Goal: Transaction & Acquisition: Purchase product/service

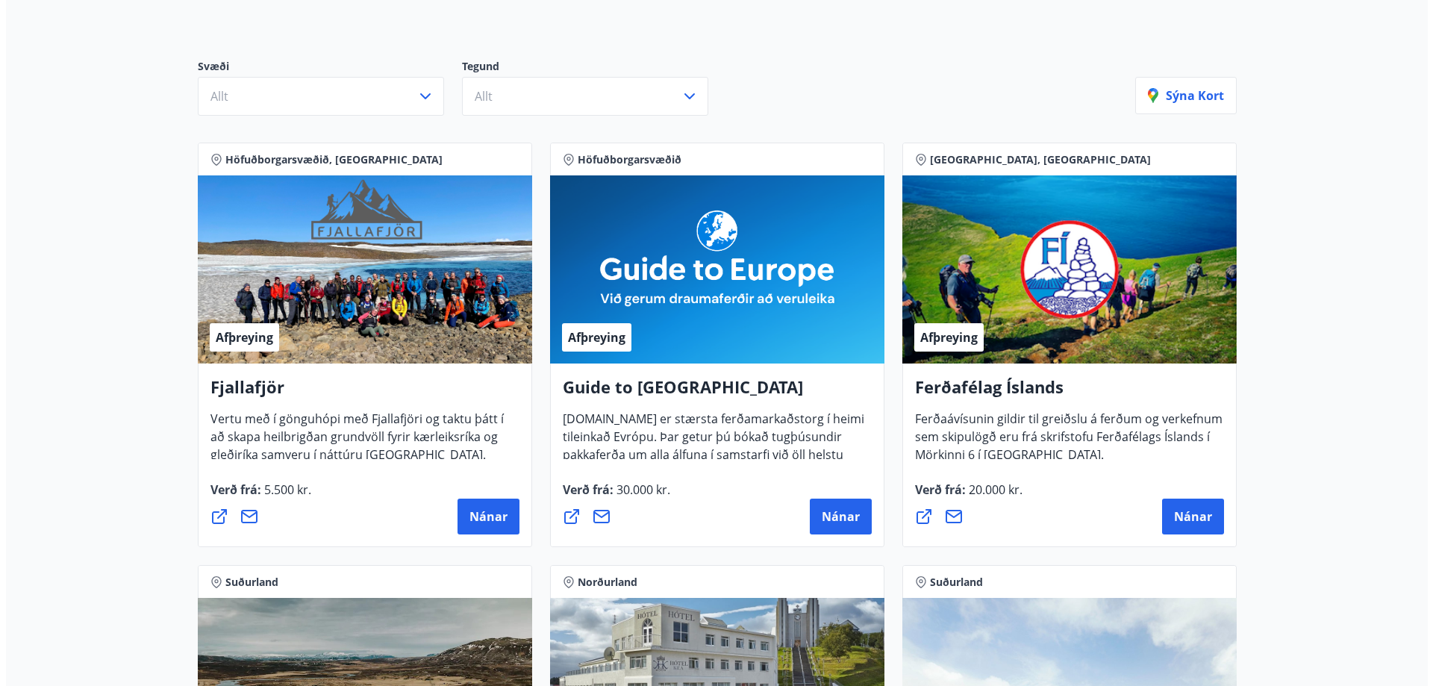
scroll to position [149, 0]
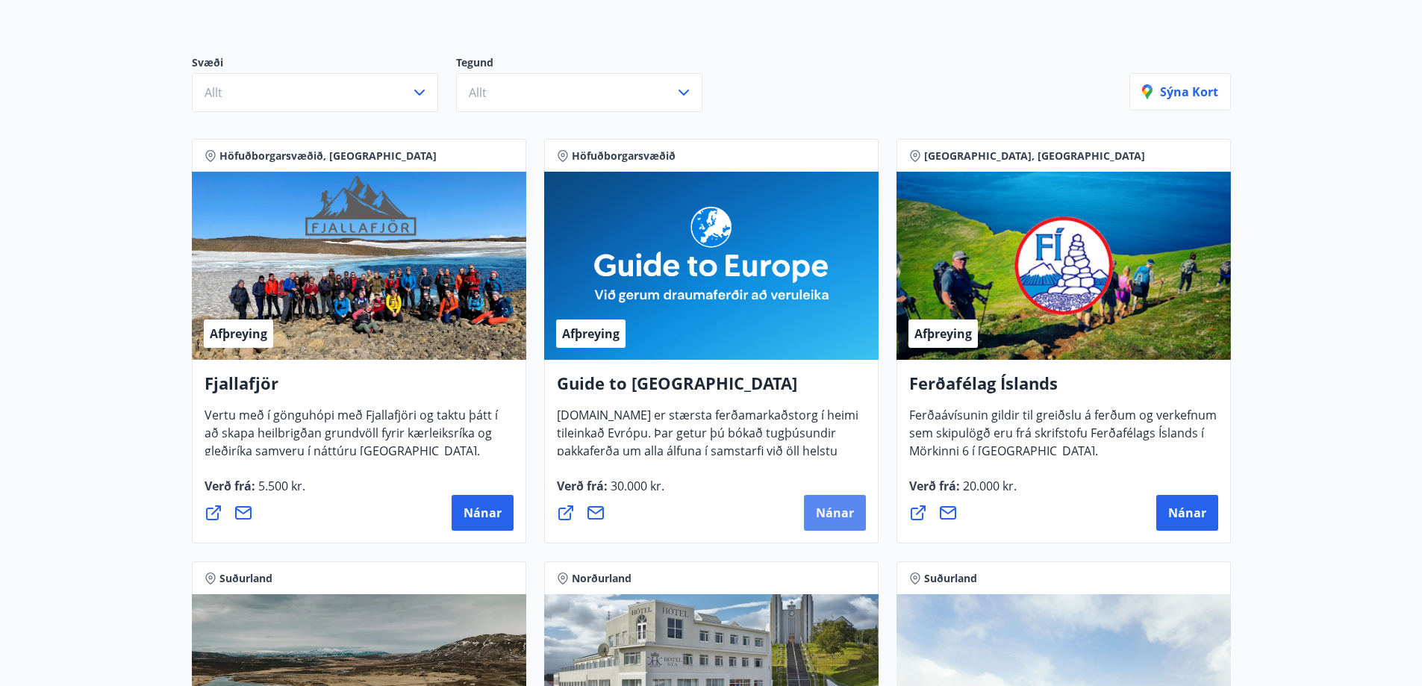
click at [851, 516] on span "Nánar" at bounding box center [835, 513] width 38 height 16
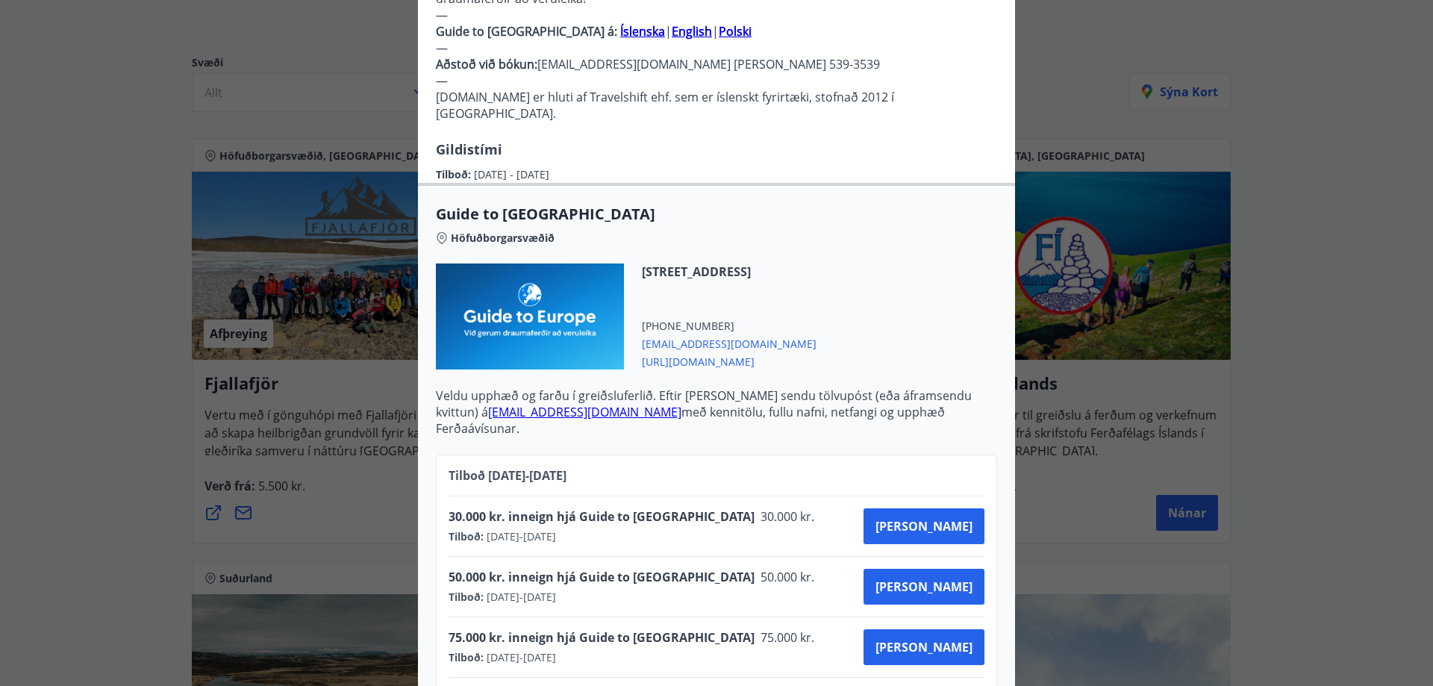
scroll to position [491, 0]
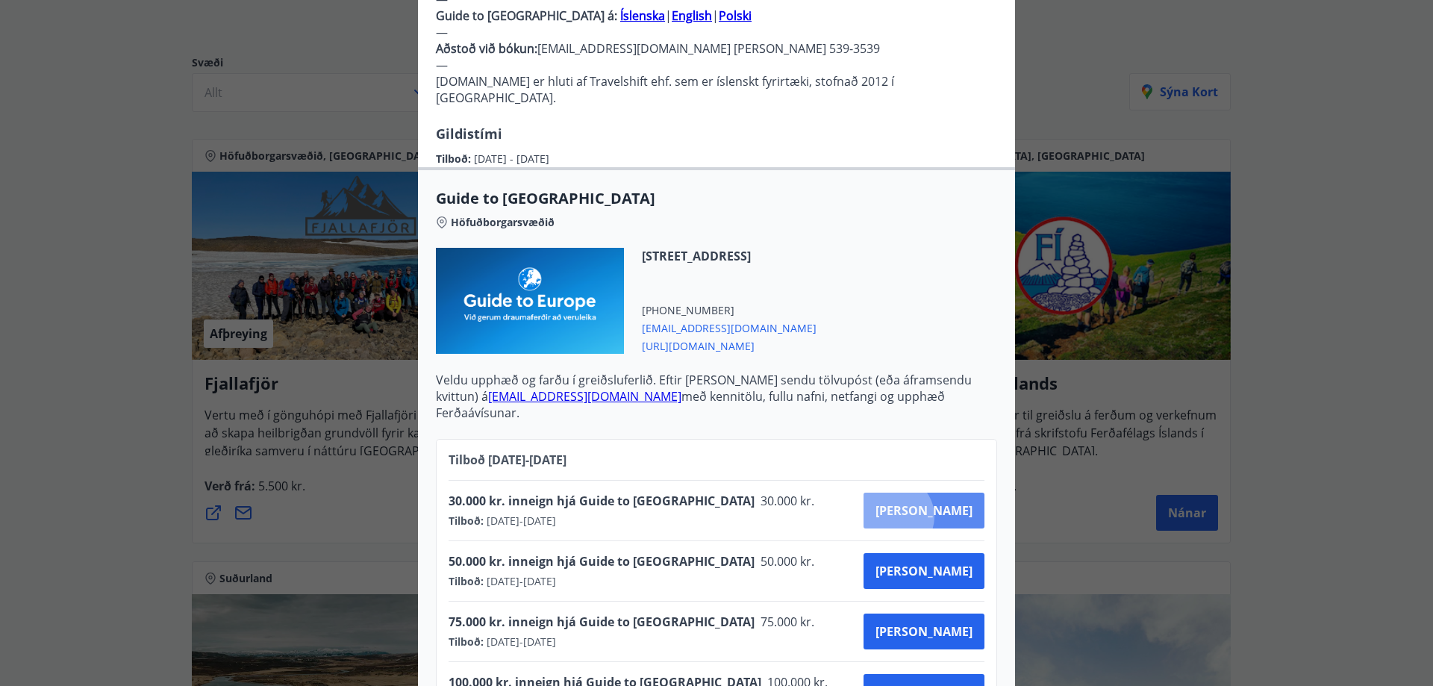
click at [946, 502] on span "[PERSON_NAME]" at bounding box center [924, 510] width 97 height 16
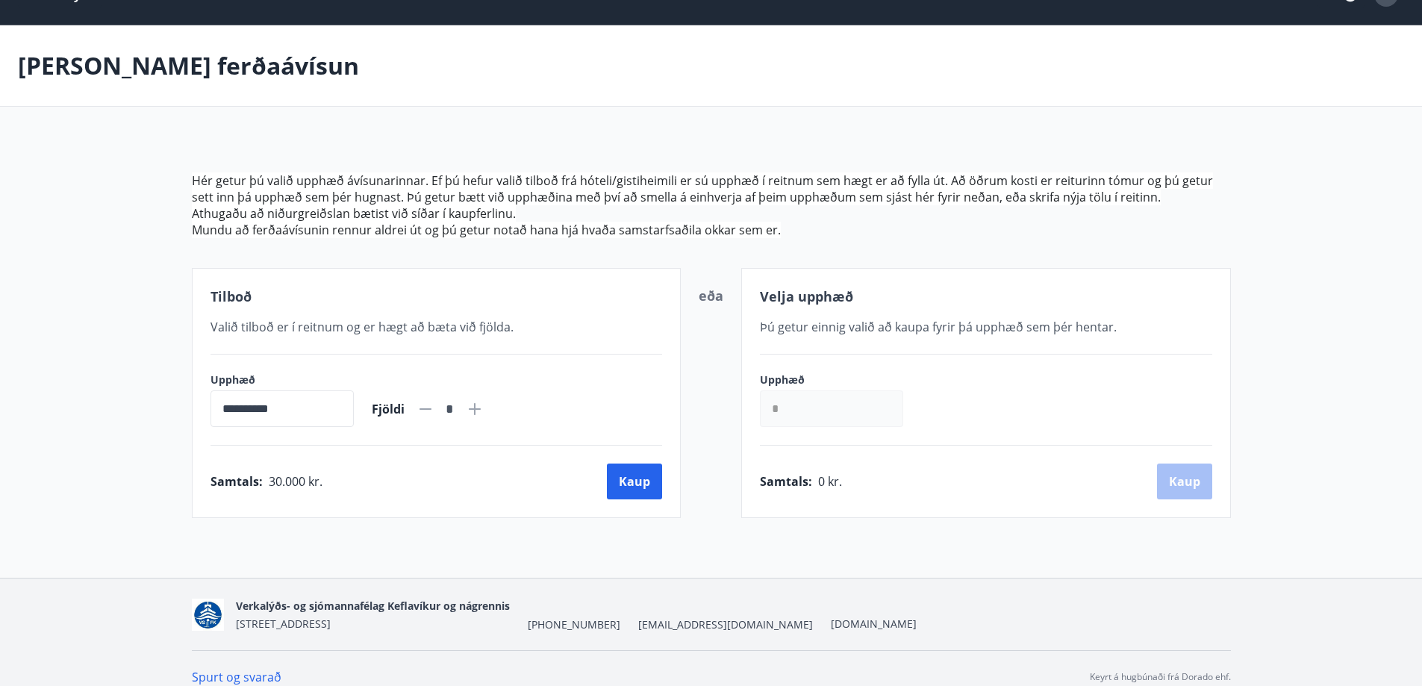
scroll to position [52, 0]
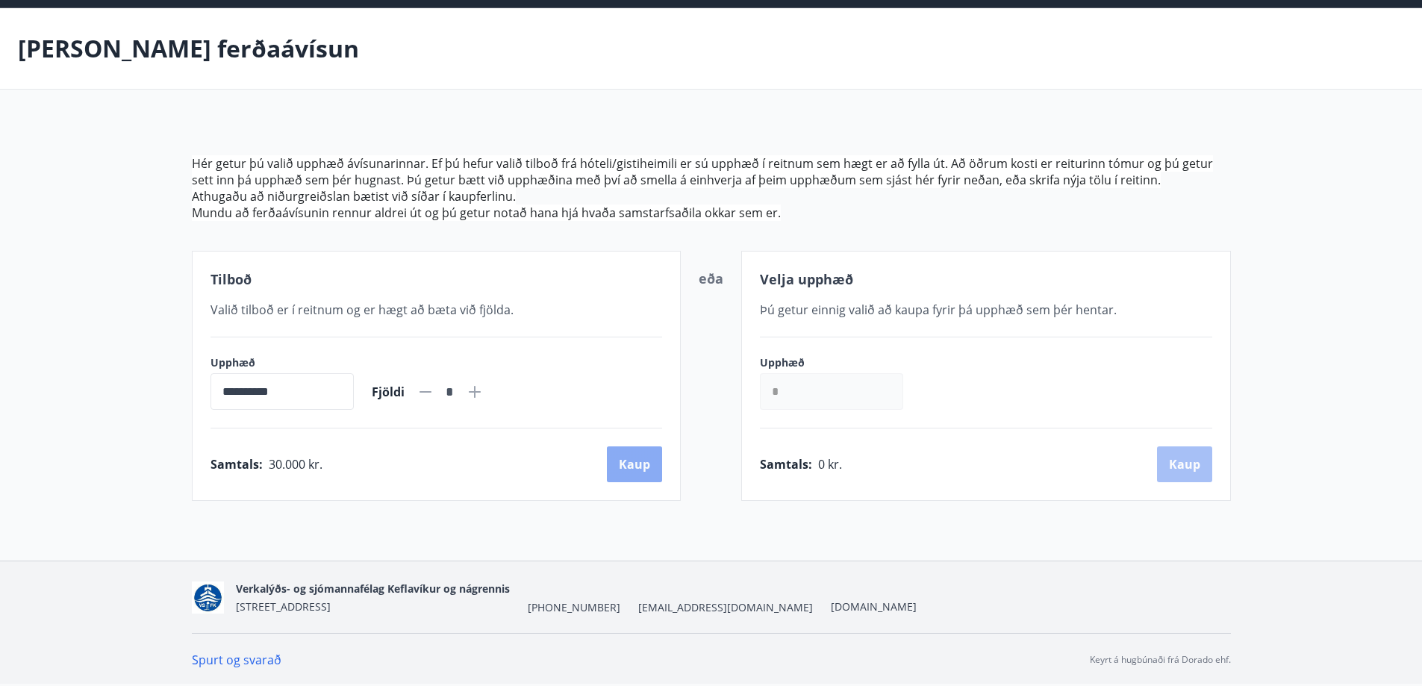
click at [634, 456] on button "Kaup" at bounding box center [634, 464] width 55 height 36
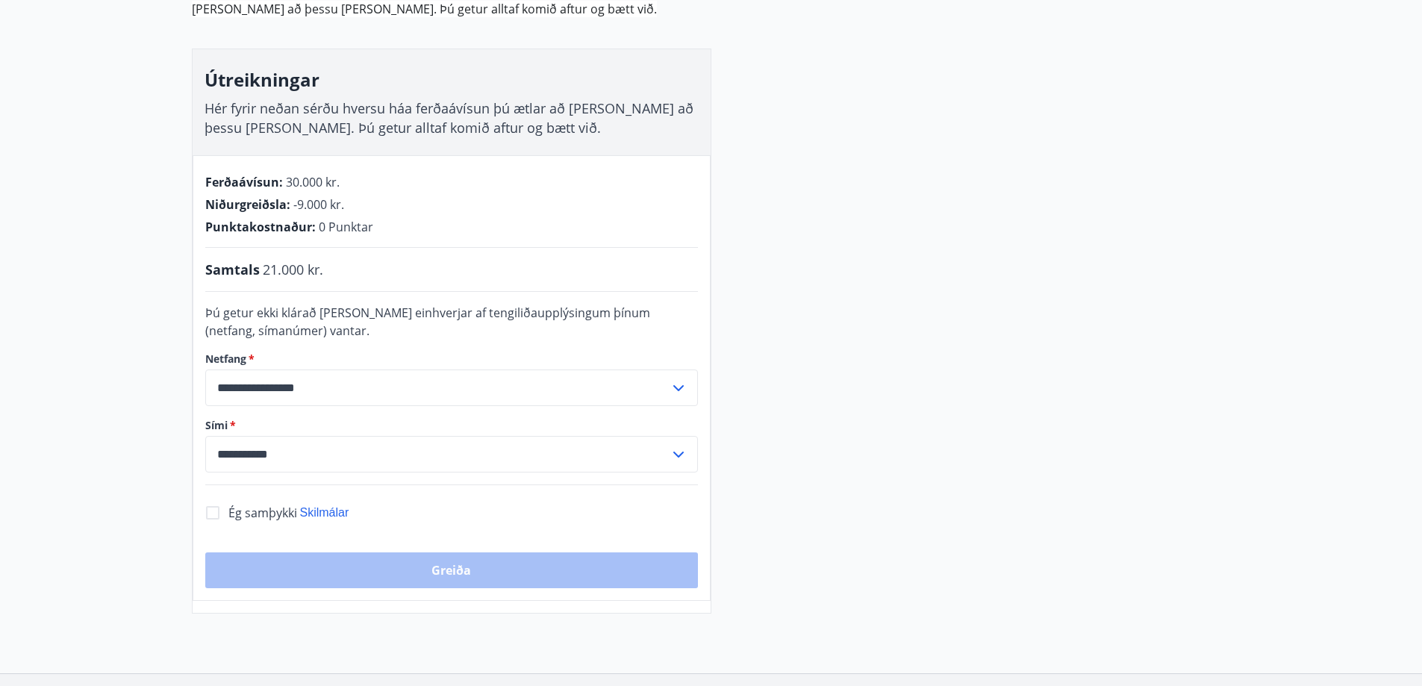
scroll to position [202, 0]
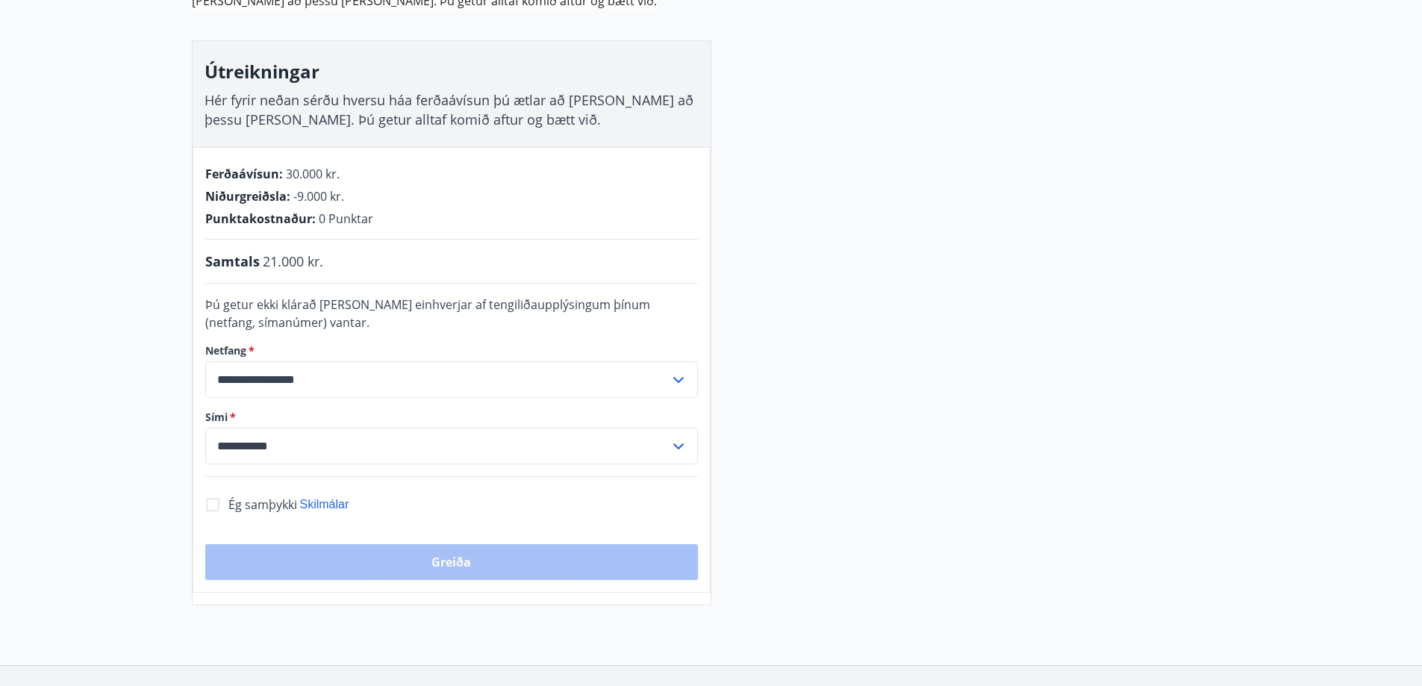
click at [234, 508] on span "Ég samþykki" at bounding box center [262, 504] width 69 height 16
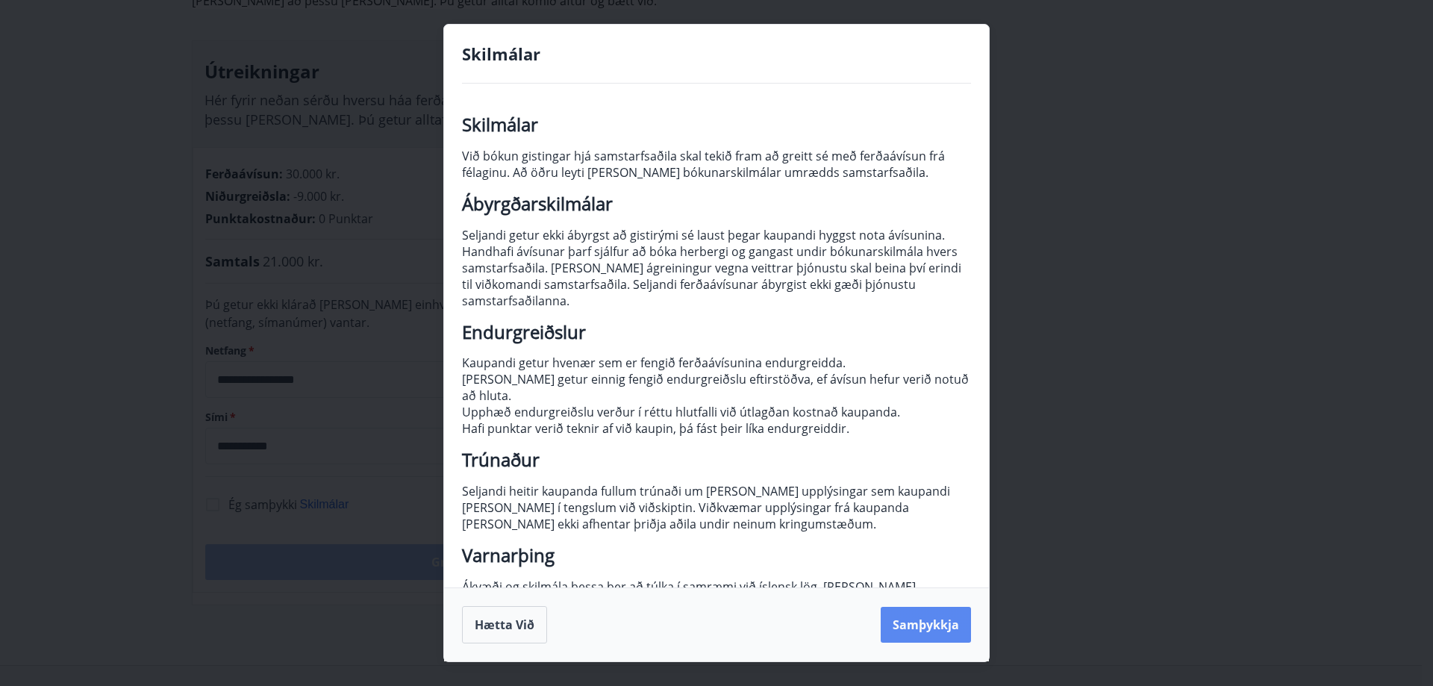
click at [927, 614] on button "Samþykkja" at bounding box center [926, 625] width 90 height 36
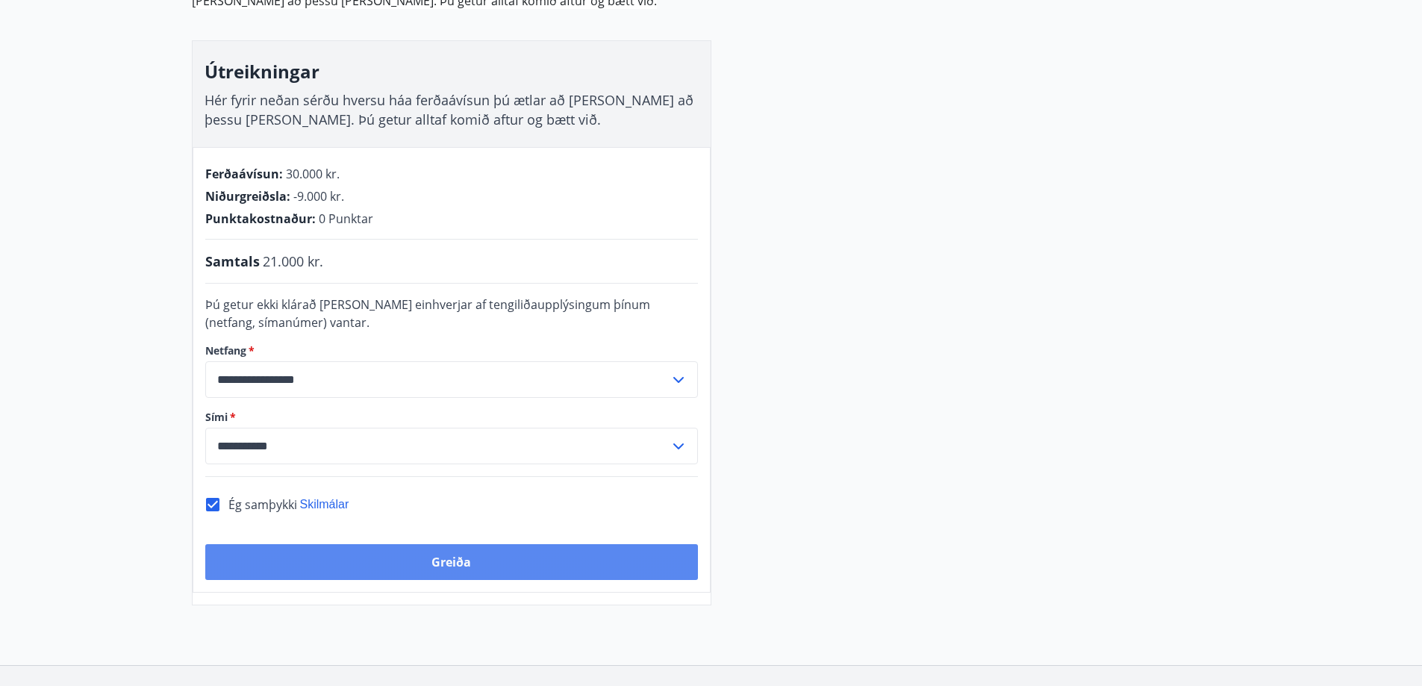
click at [479, 561] on button "Greiða" at bounding box center [451, 562] width 493 height 36
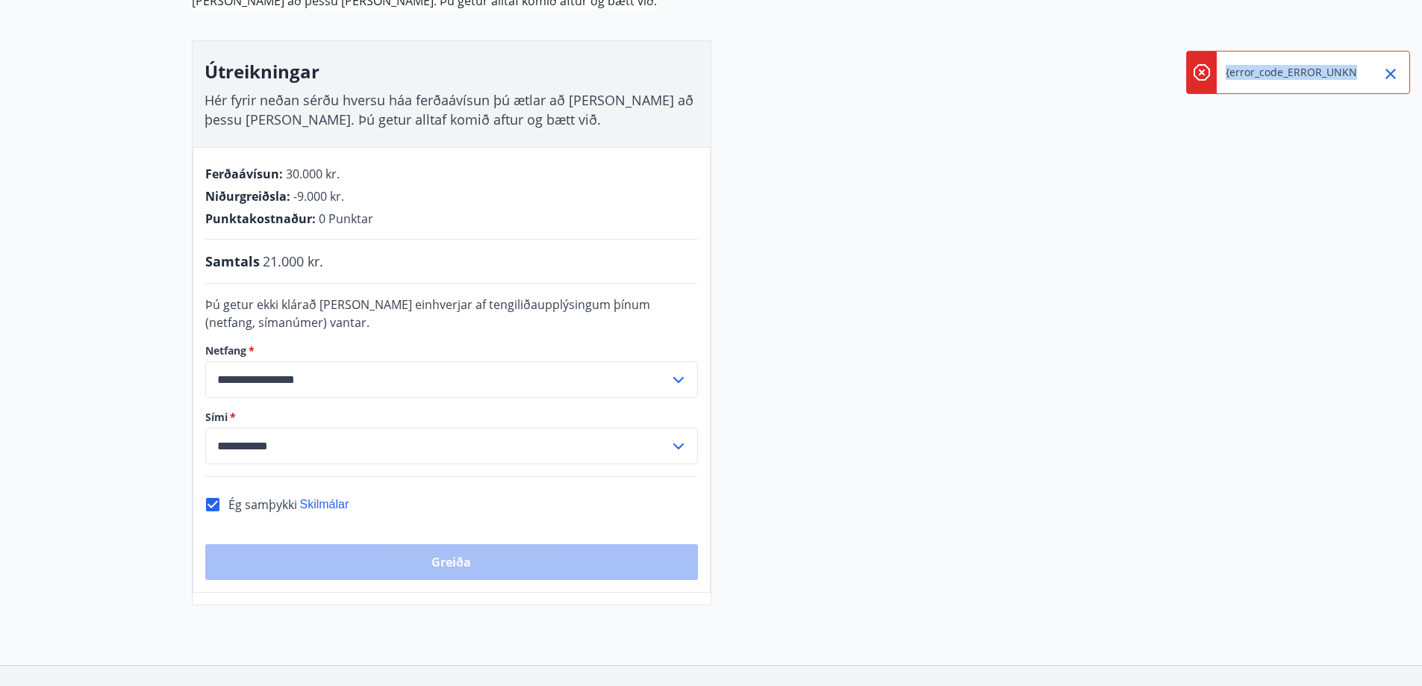
scroll to position [0, 28]
drag, startPoint x: 1226, startPoint y: 66, endPoint x: 1455, endPoint y: 68, distance: 229.2
click at [1422, 68] on html "**********" at bounding box center [711, 293] width 1422 height 990
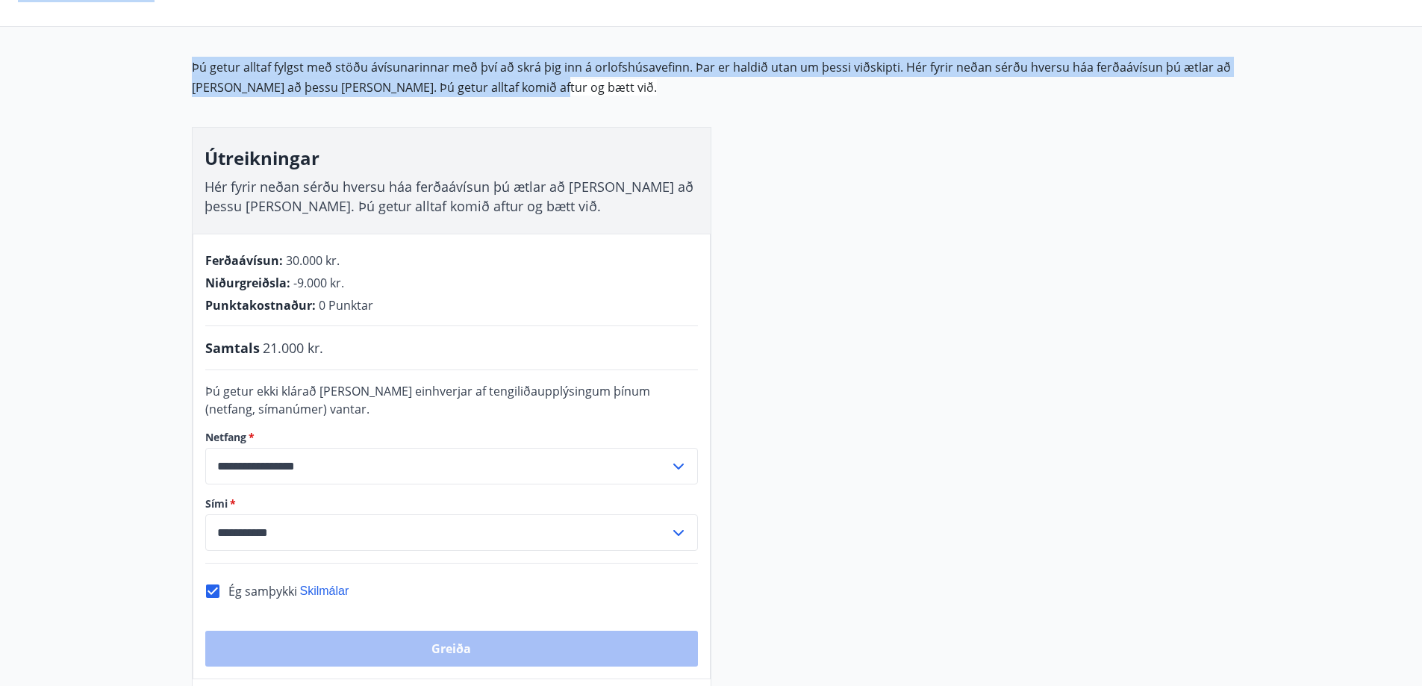
scroll to position [0, 0]
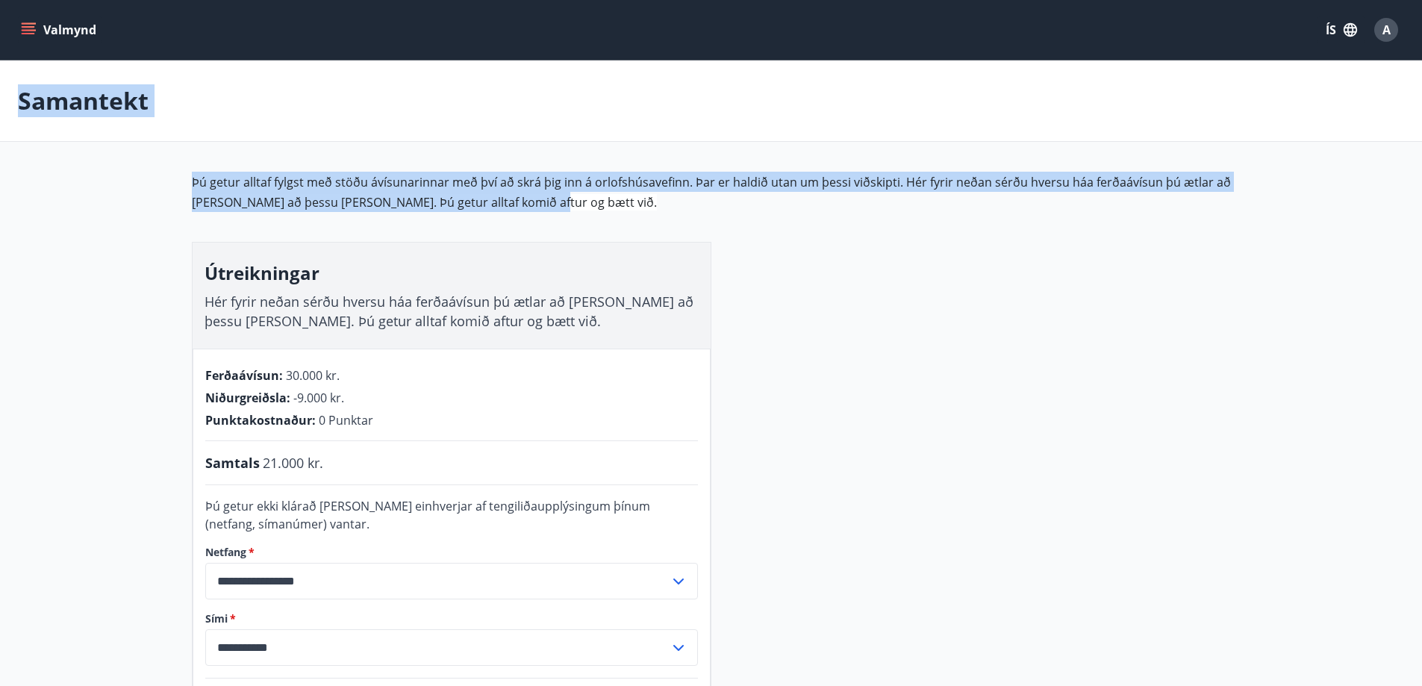
click at [795, 189] on span "Þú getur alltaf fylgst með stöðu ávísunarinnar með því að skrá þig inn á orlofs…" at bounding box center [711, 192] width 1039 height 37
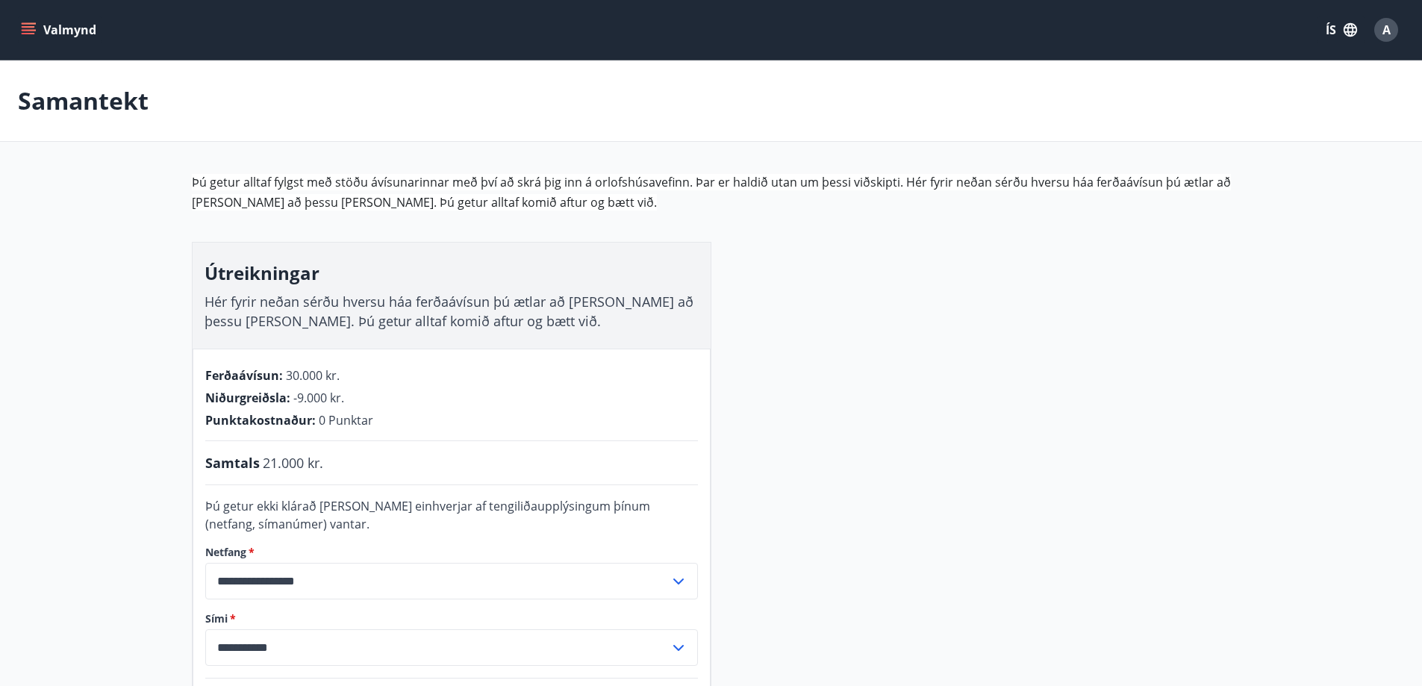
click at [22, 26] on icon "menu" at bounding box center [28, 29] width 15 height 15
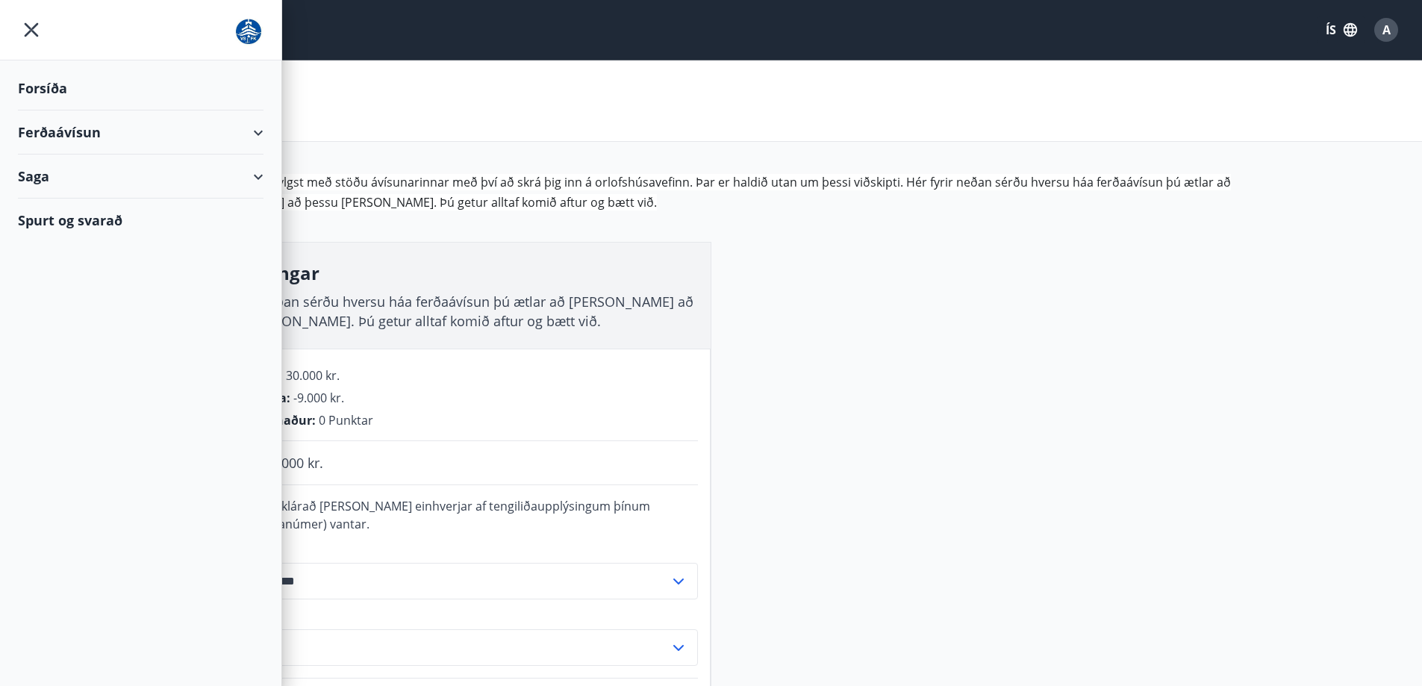
click at [128, 131] on div "Ferðaávísun" at bounding box center [141, 132] width 246 height 44
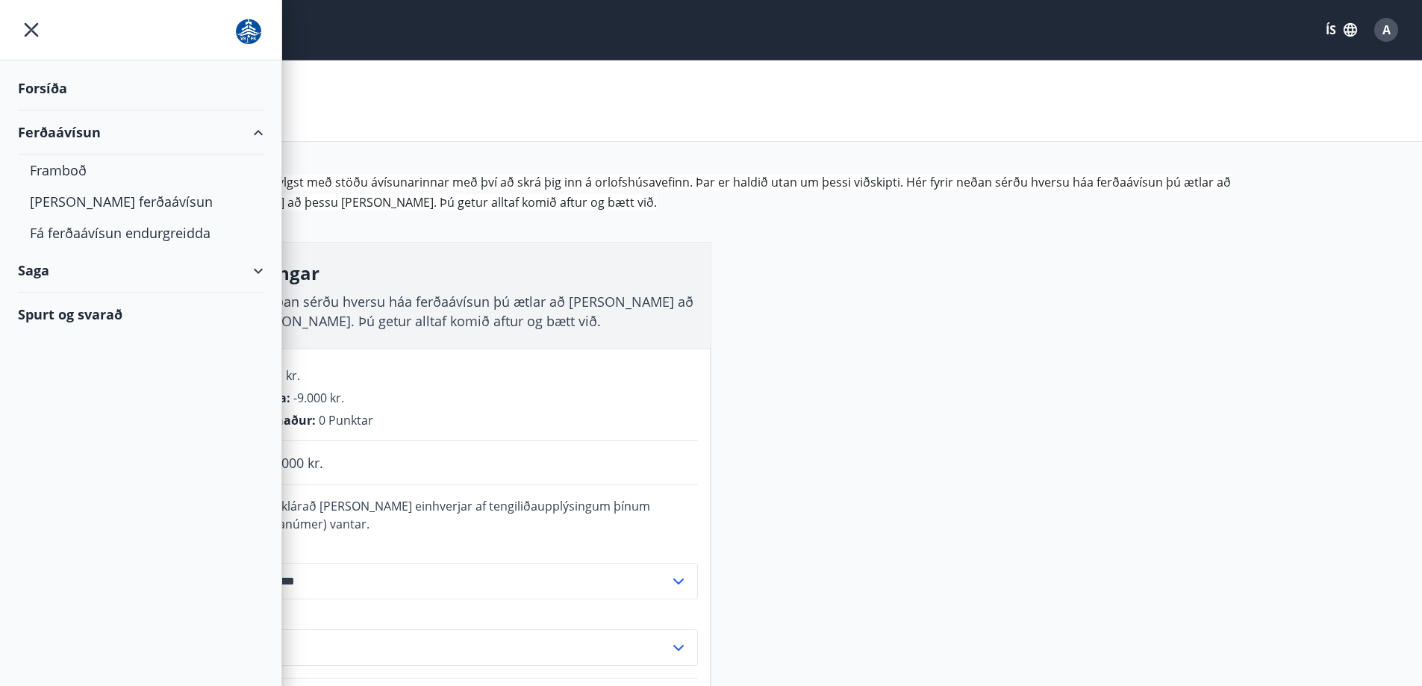
click at [128, 131] on div "Ferðaávísun" at bounding box center [141, 132] width 246 height 44
click at [132, 174] on div "Saga" at bounding box center [141, 177] width 246 height 44
click at [102, 214] on div "Ferðaávísun" at bounding box center [141, 214] width 222 height 31
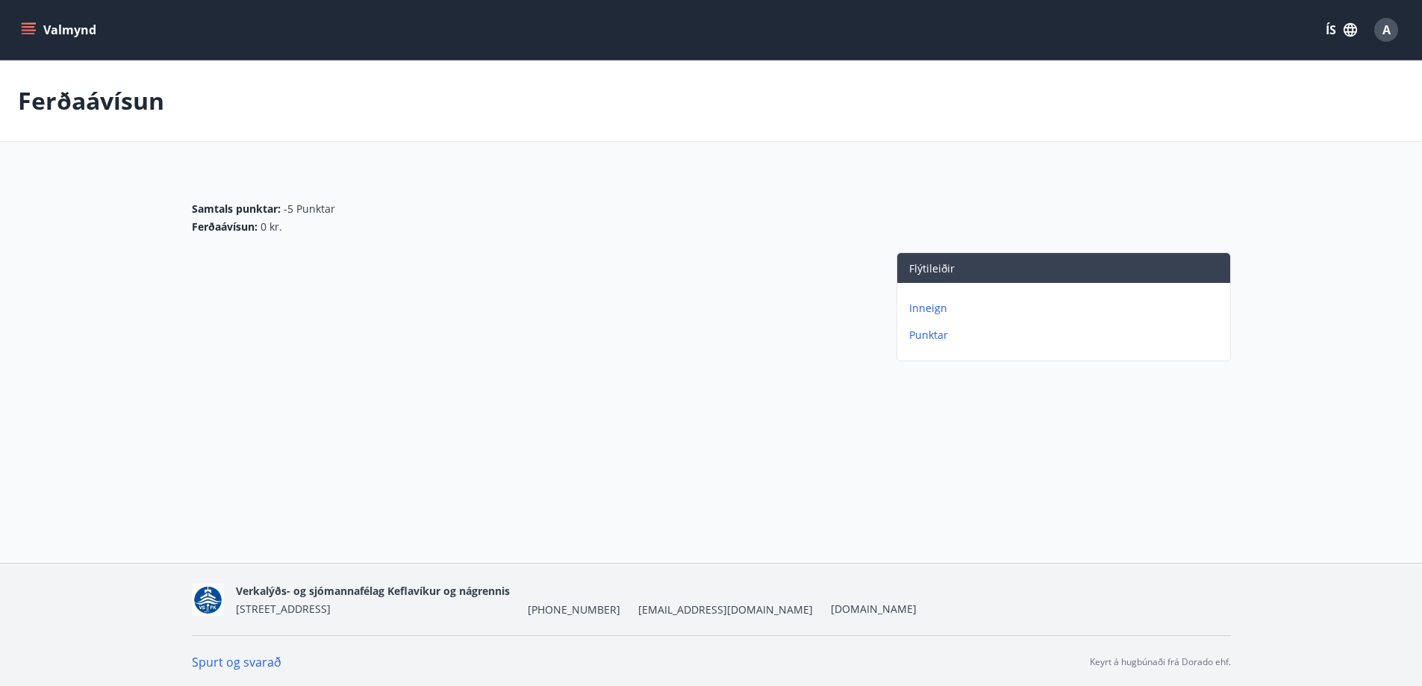
click at [933, 305] on p "Inneign" at bounding box center [1066, 308] width 315 height 15
click at [924, 331] on p "Punktar" at bounding box center [1066, 335] width 315 height 15
click at [32, 27] on icon "menu" at bounding box center [28, 26] width 13 height 1
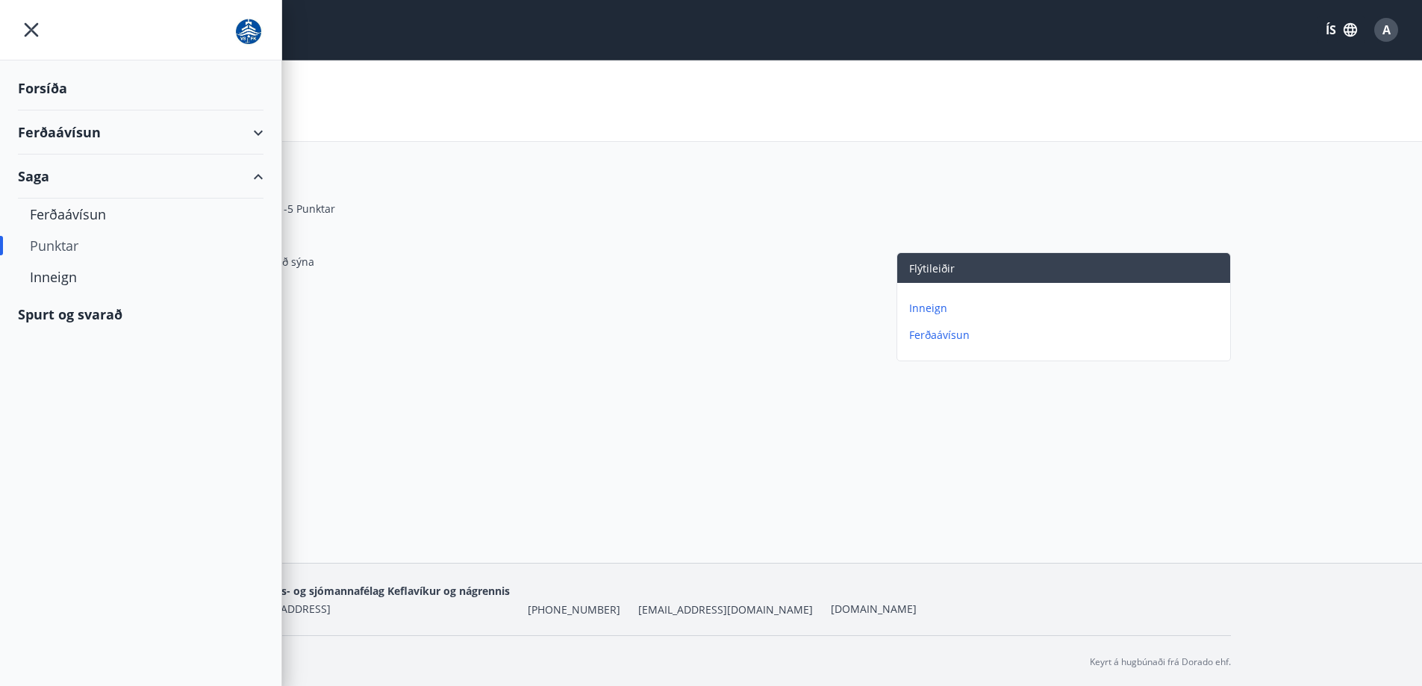
click at [43, 92] on div "Forsíða" at bounding box center [141, 88] width 246 height 44
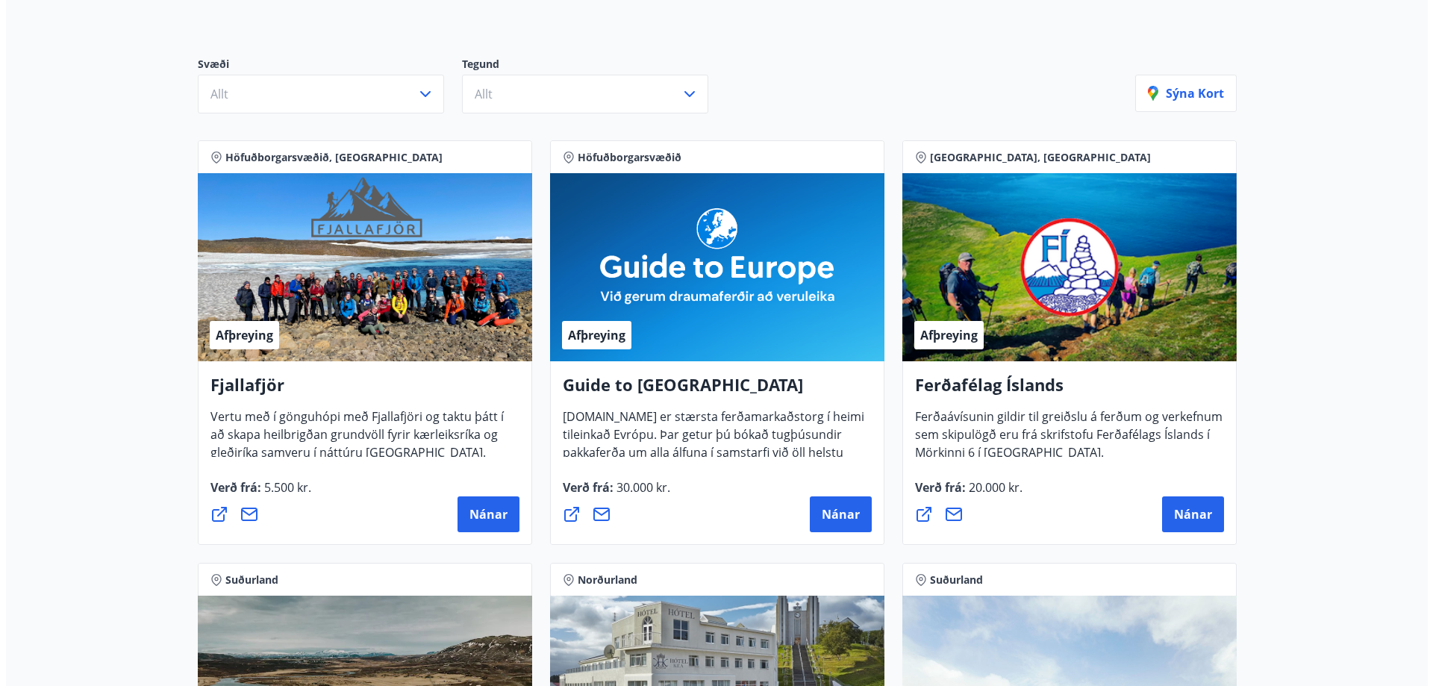
scroll to position [149, 0]
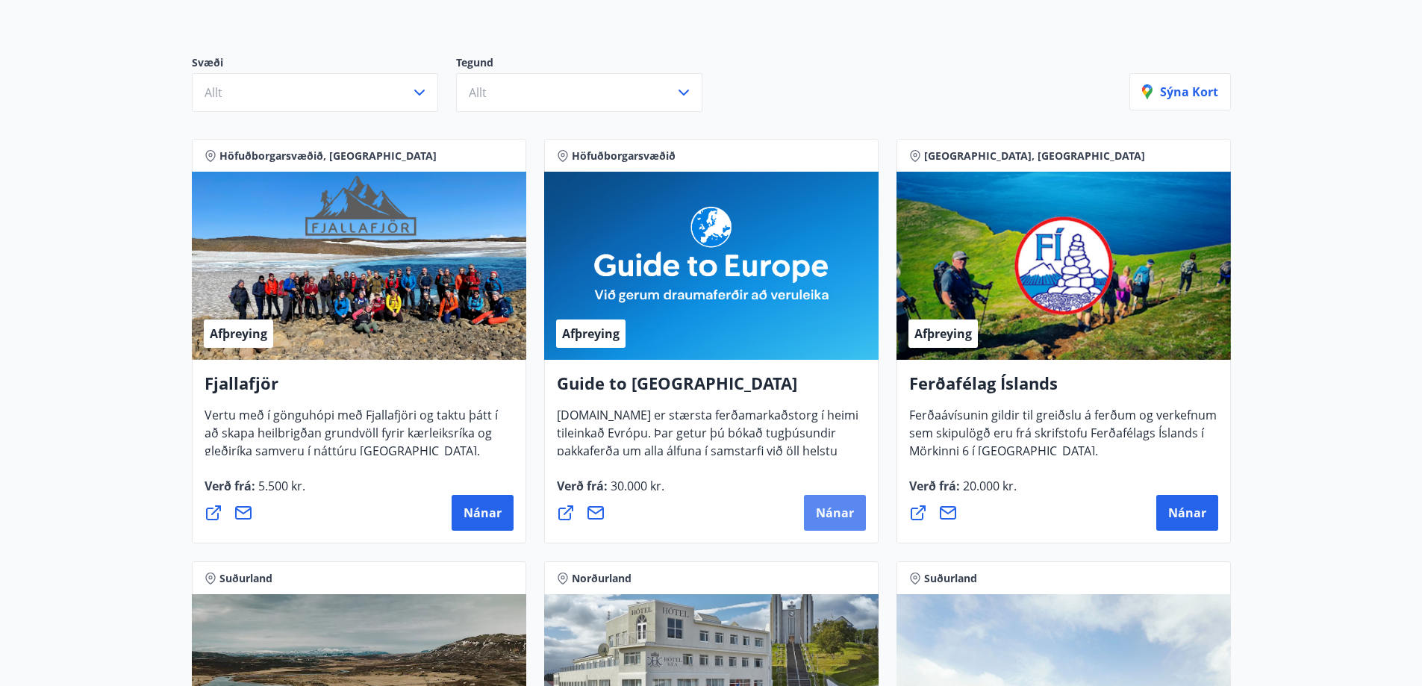
click at [832, 508] on span "Nánar" at bounding box center [835, 513] width 38 height 16
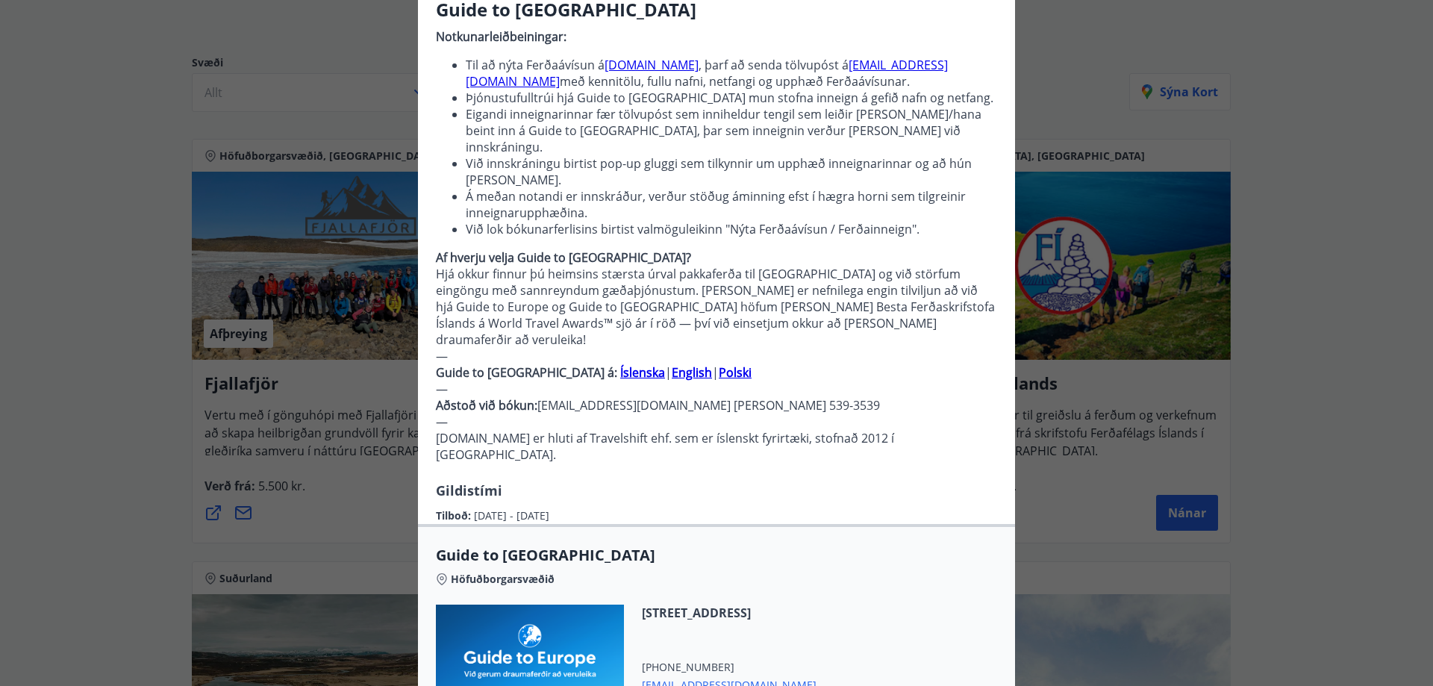
scroll to position [491, 0]
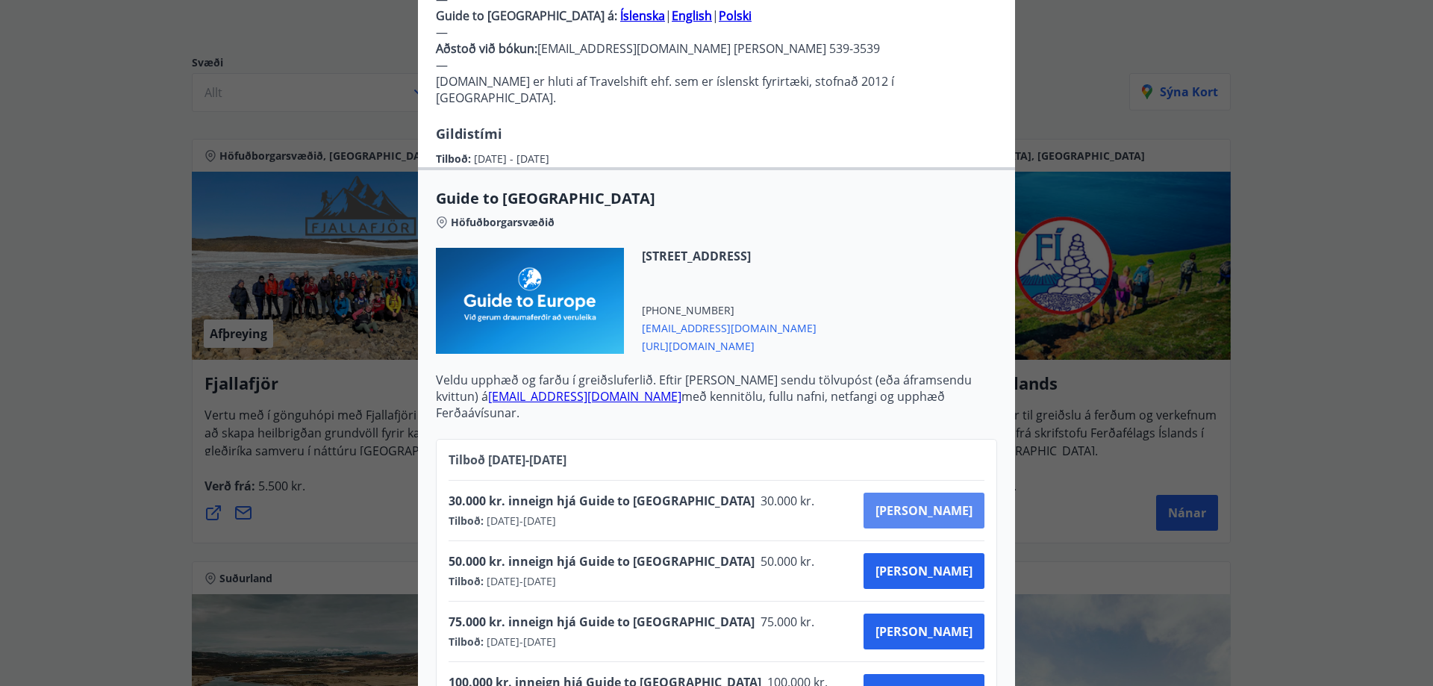
click at [952, 502] on span "[PERSON_NAME]" at bounding box center [924, 510] width 97 height 16
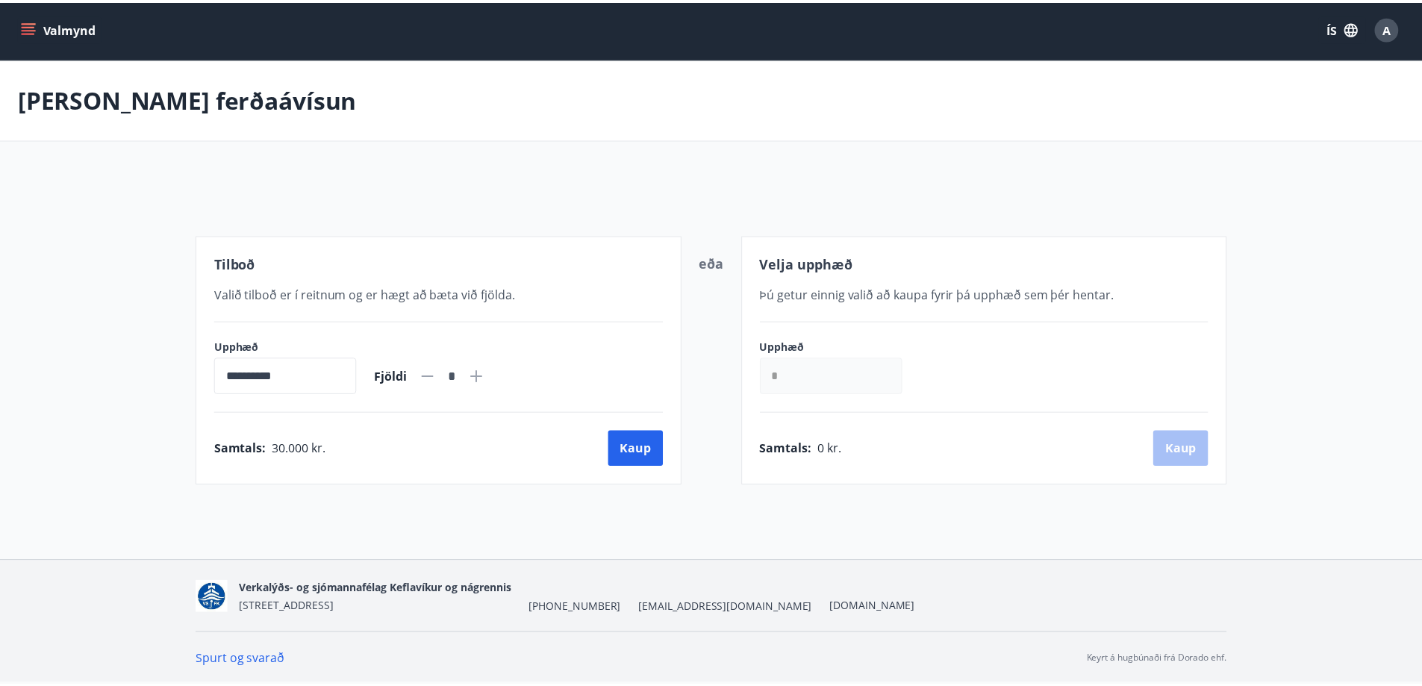
scroll to position [2, 0]
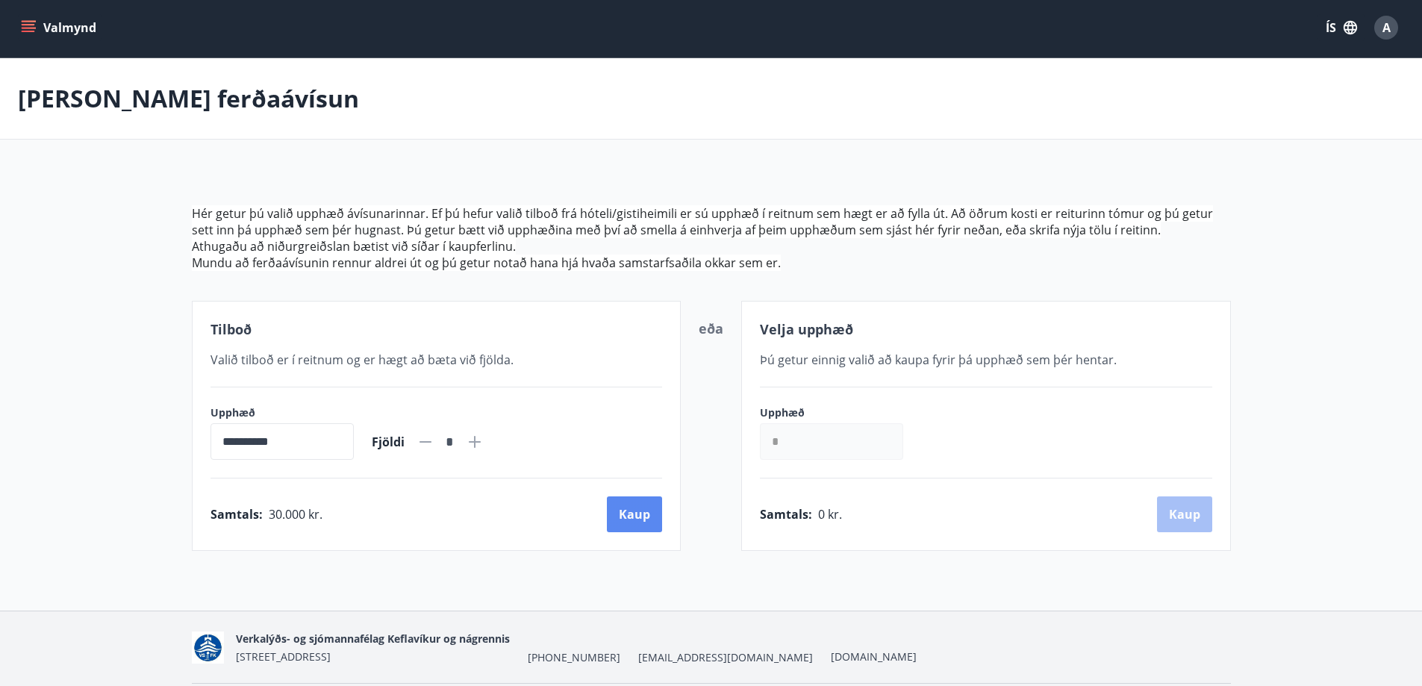
click at [634, 518] on button "Kaup" at bounding box center [634, 514] width 55 height 36
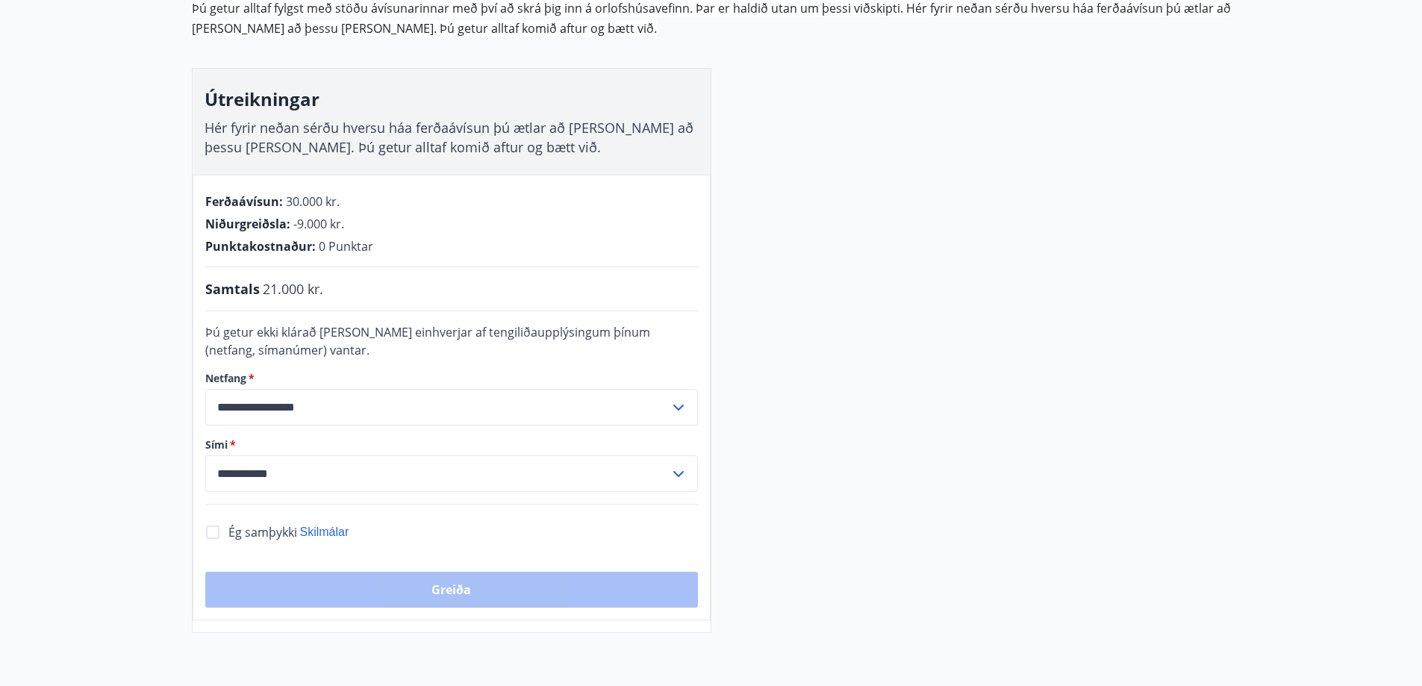
scroll to position [301, 0]
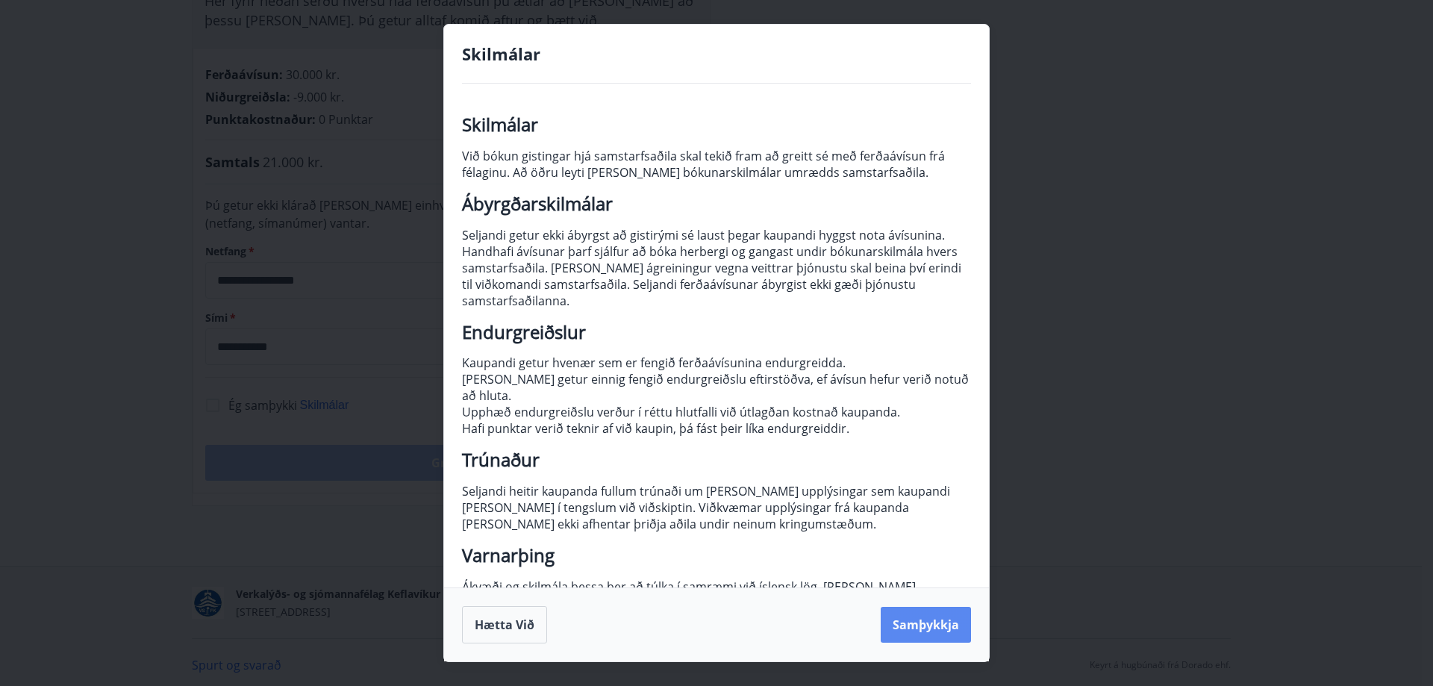
click at [926, 628] on button "Samþykkja" at bounding box center [926, 625] width 90 height 36
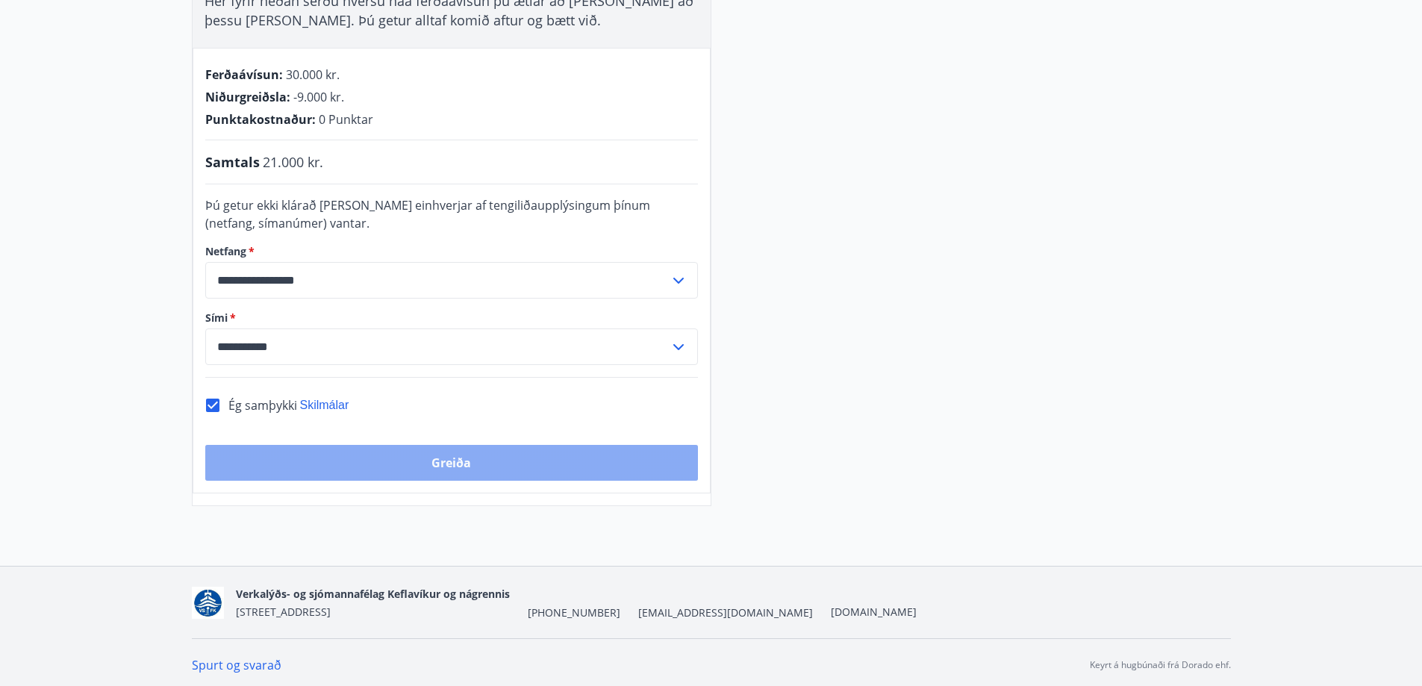
click at [533, 468] on button "Greiða" at bounding box center [451, 463] width 493 height 36
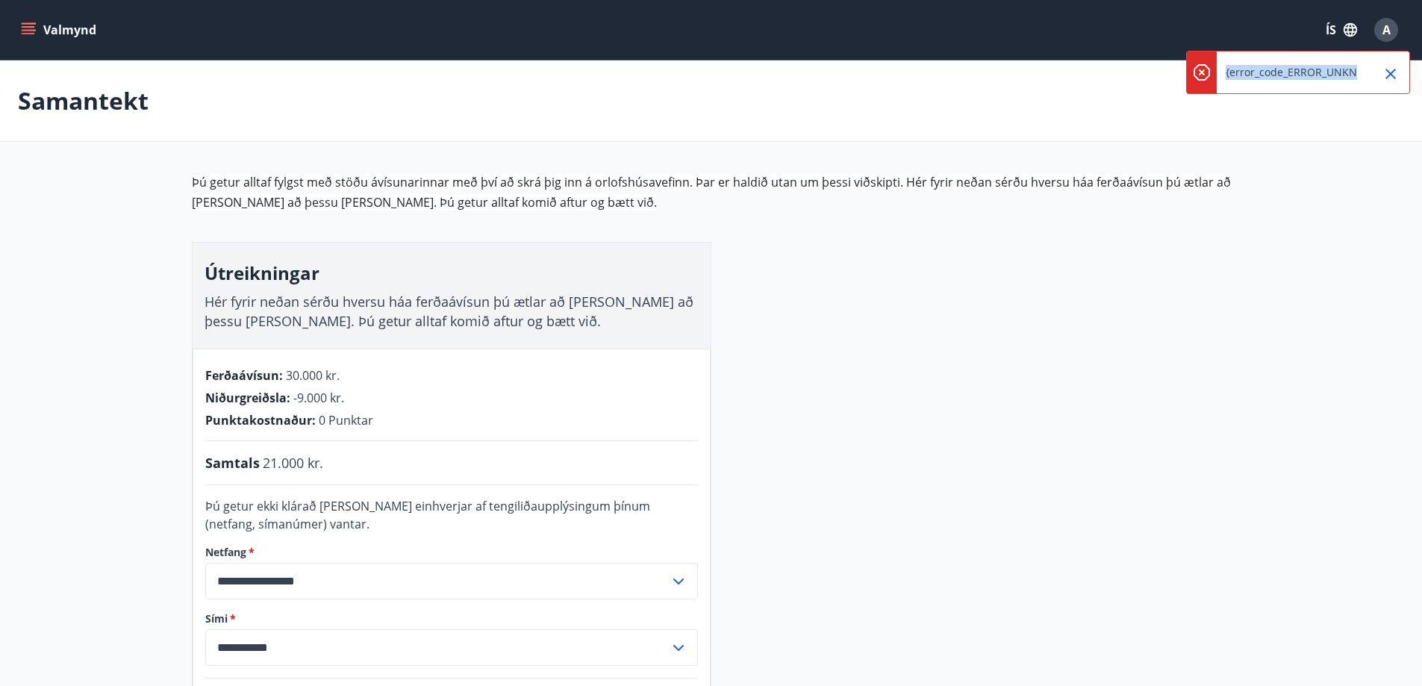
scroll to position [0, 28]
drag, startPoint x: 1226, startPoint y: 69, endPoint x: 1465, endPoint y: 82, distance: 239.2
click at [1422, 82] on html "**********" at bounding box center [711, 495] width 1422 height 990
click at [1232, 67] on p "{error_code_ERROR_UNKNOWN}" at bounding box center [1278, 72] width 161 height 15
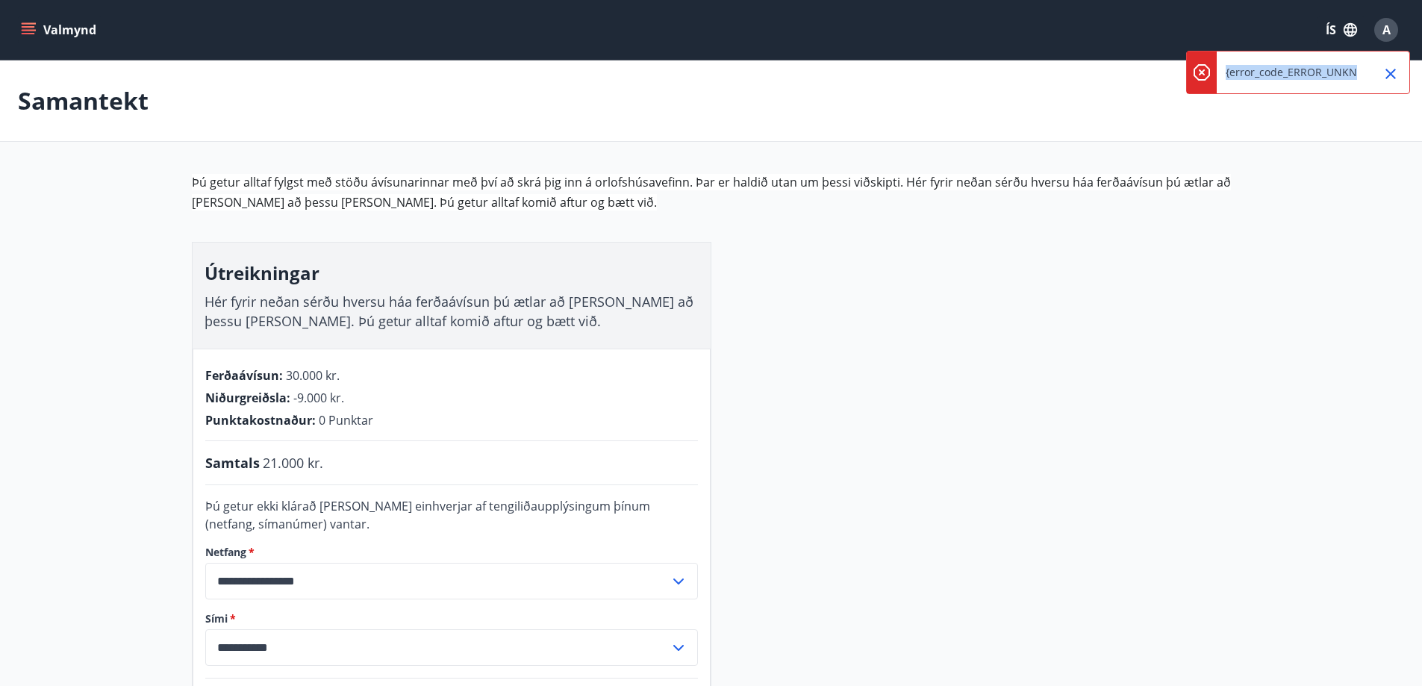
drag, startPoint x: 1357, startPoint y: 69, endPoint x: 1208, endPoint y: 65, distance: 149.3
click at [1208, 65] on div "{error_code_ERROR_UNKNOWN}" at bounding box center [1298, 72] width 224 height 43
copy p "{error_code_ERROR_UNKNOWN}"
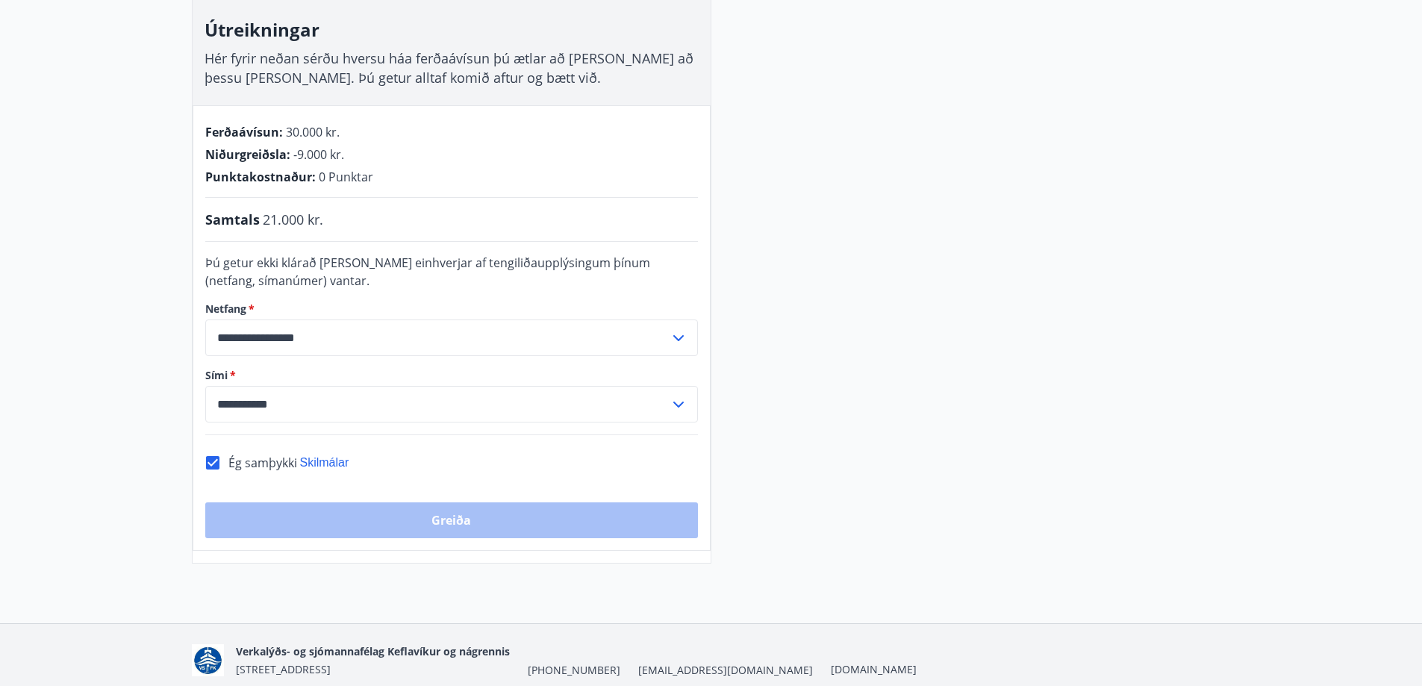
scroll to position [299, 0]
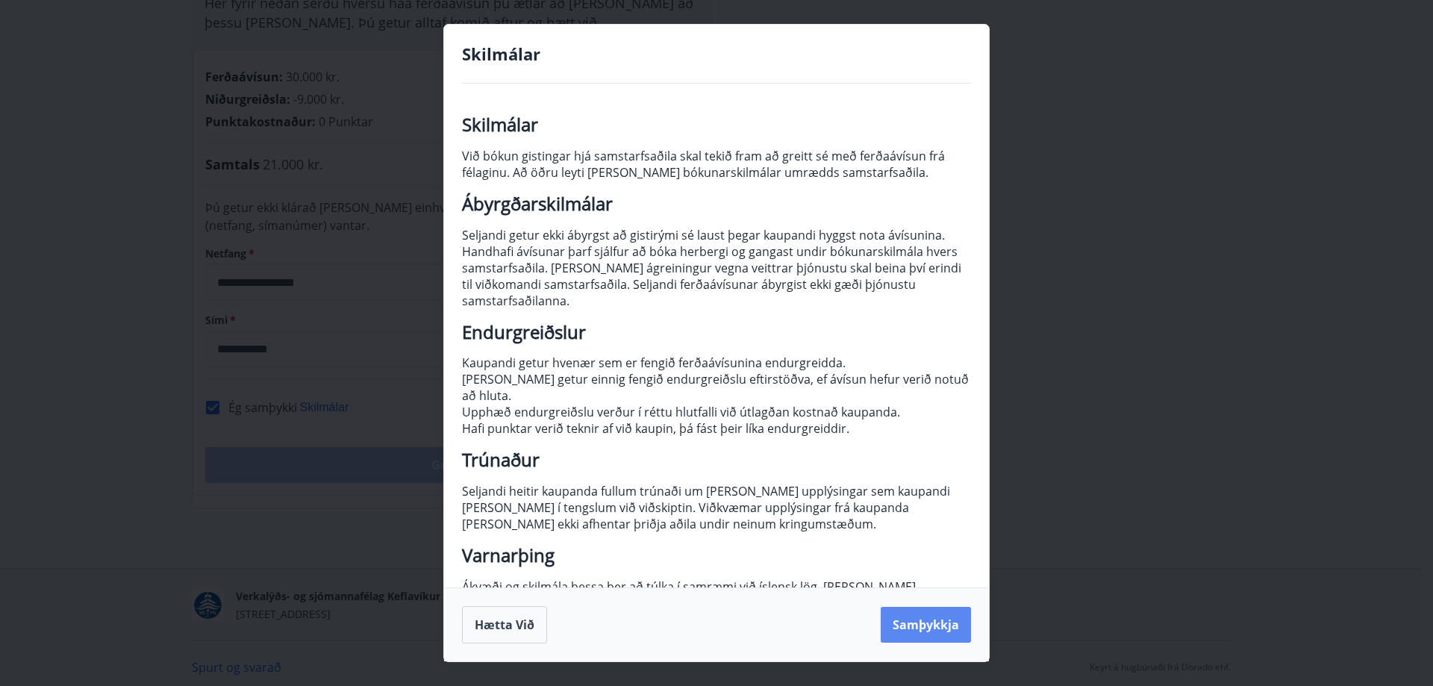
click at [929, 626] on button "Samþykkja" at bounding box center [926, 625] width 90 height 36
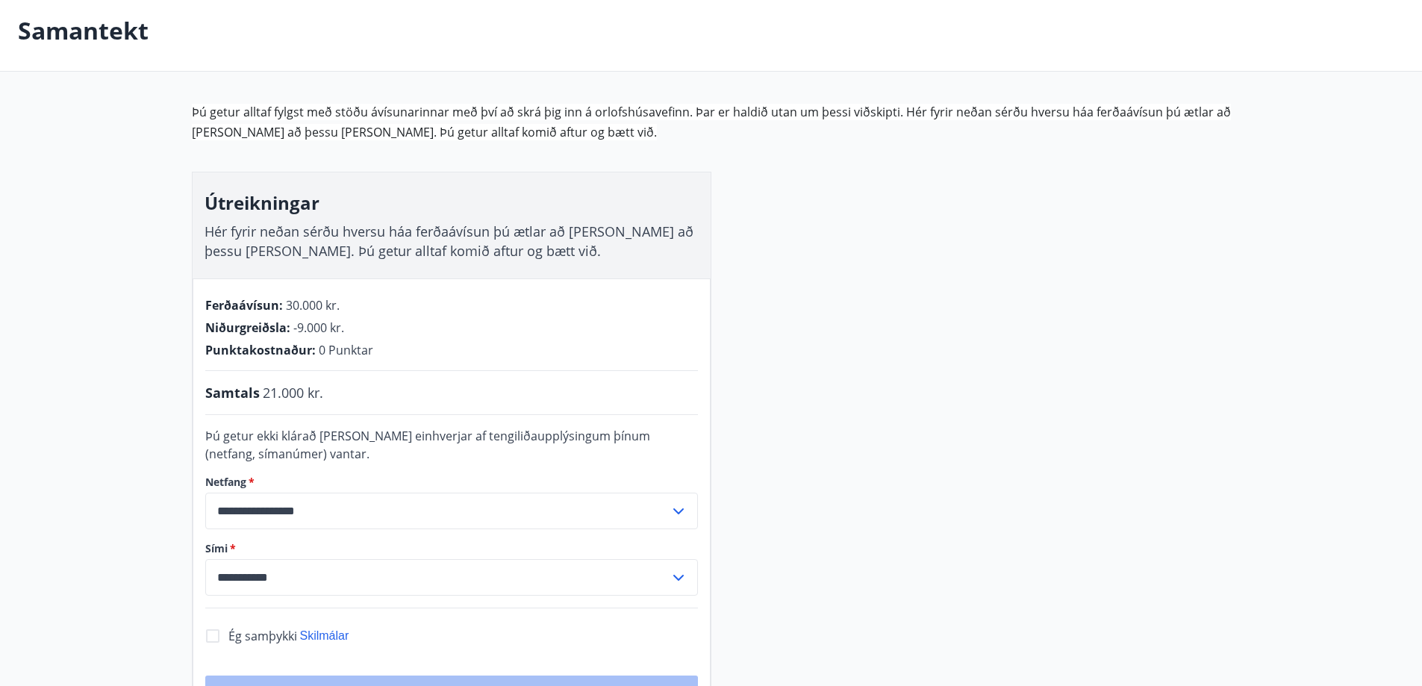
scroll to position [306, 0]
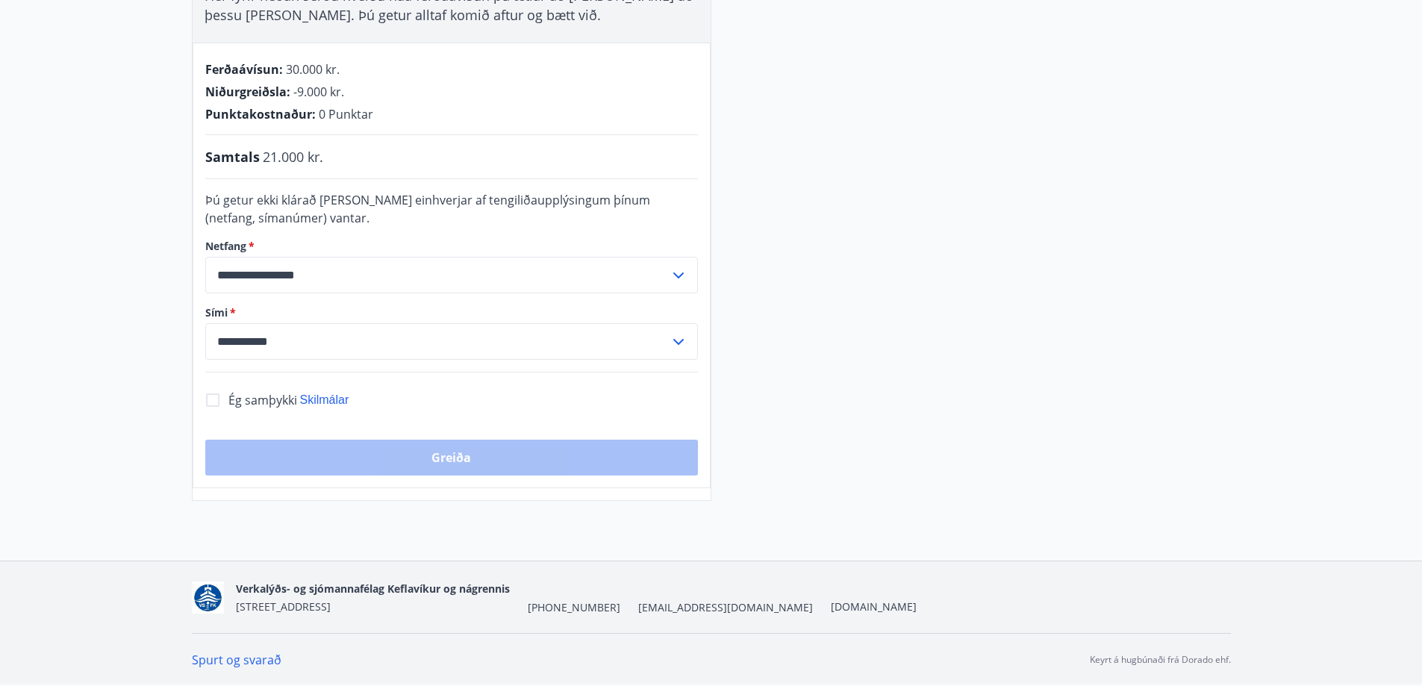
click at [243, 397] on span "Ég samþykki" at bounding box center [262, 400] width 69 height 16
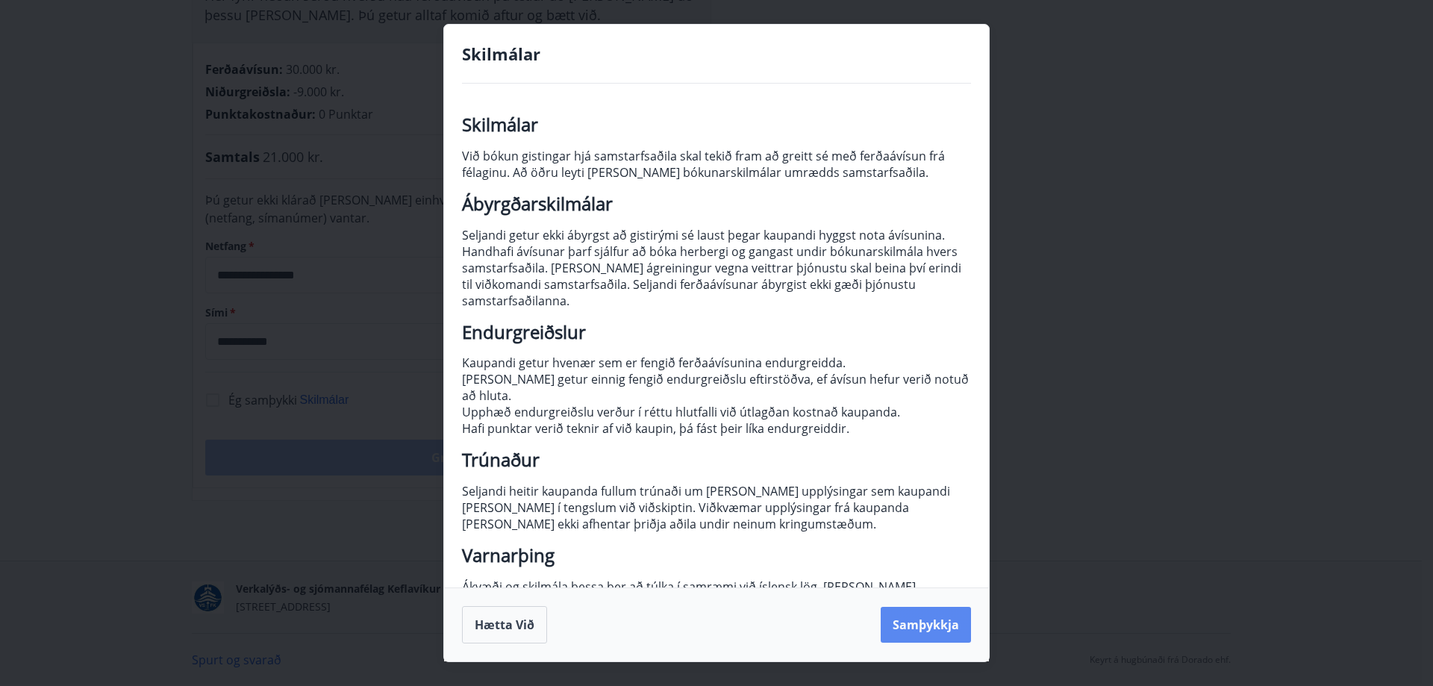
click at [914, 631] on button "Samþykkja" at bounding box center [926, 625] width 90 height 36
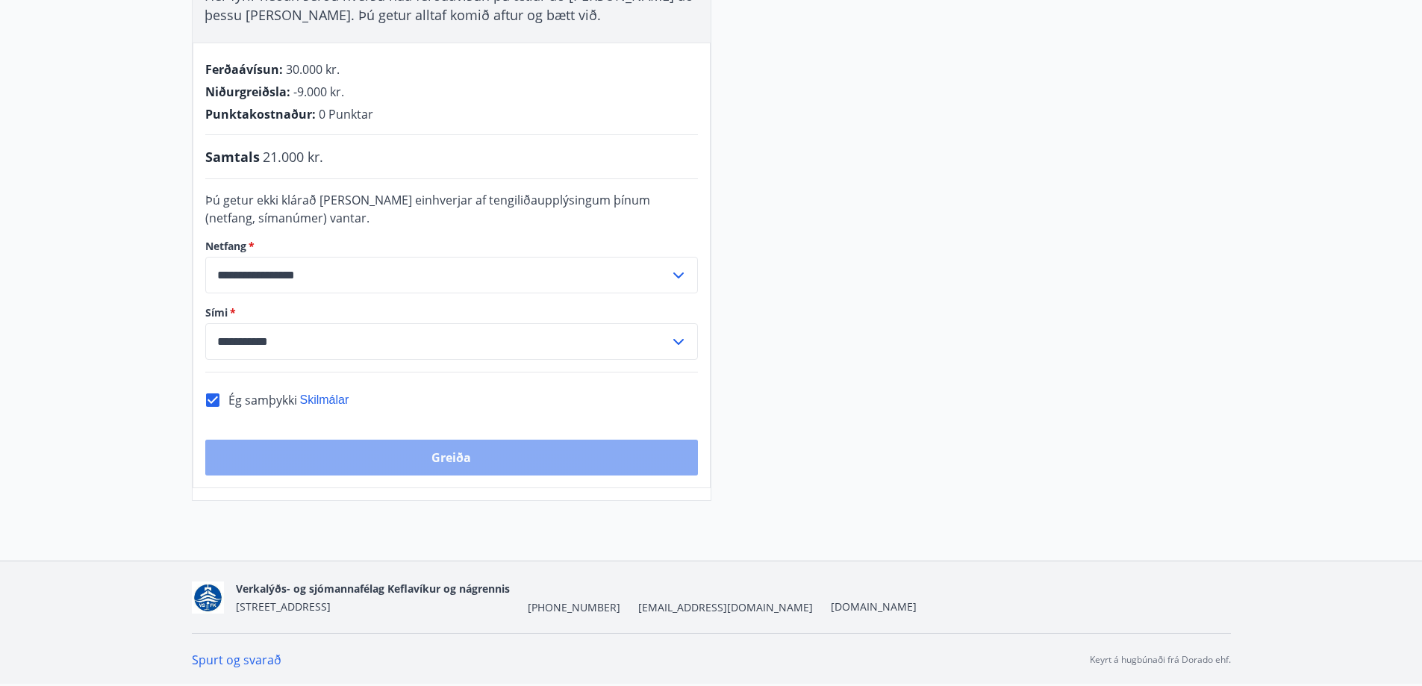
click at [576, 468] on button "Greiða" at bounding box center [451, 458] width 493 height 36
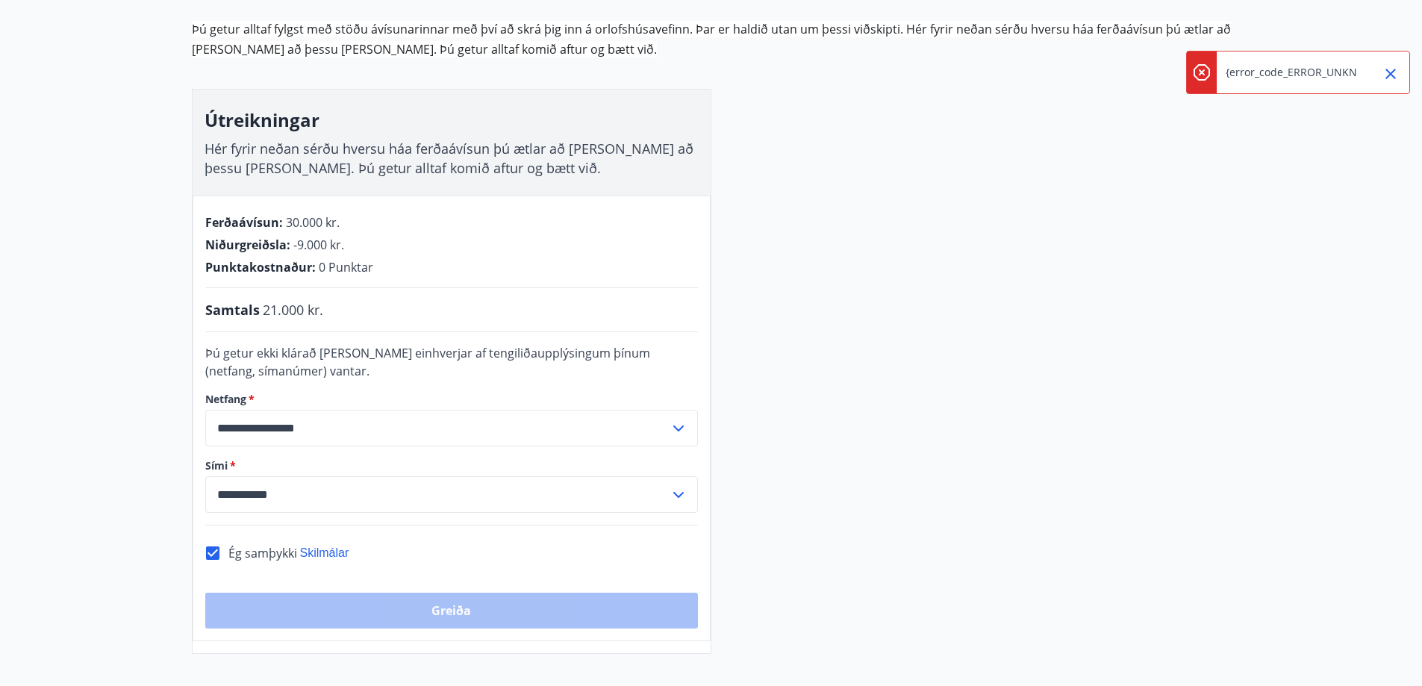
scroll to position [0, 0]
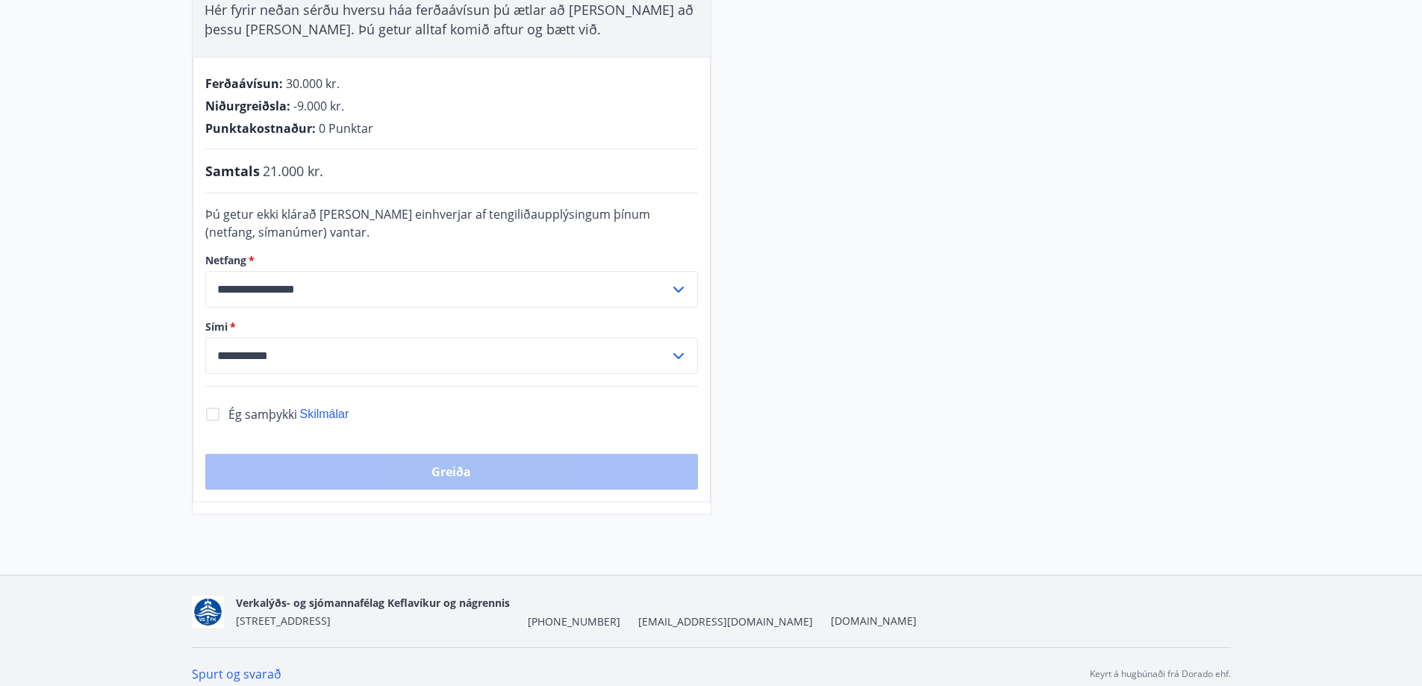
scroll to position [306, 0]
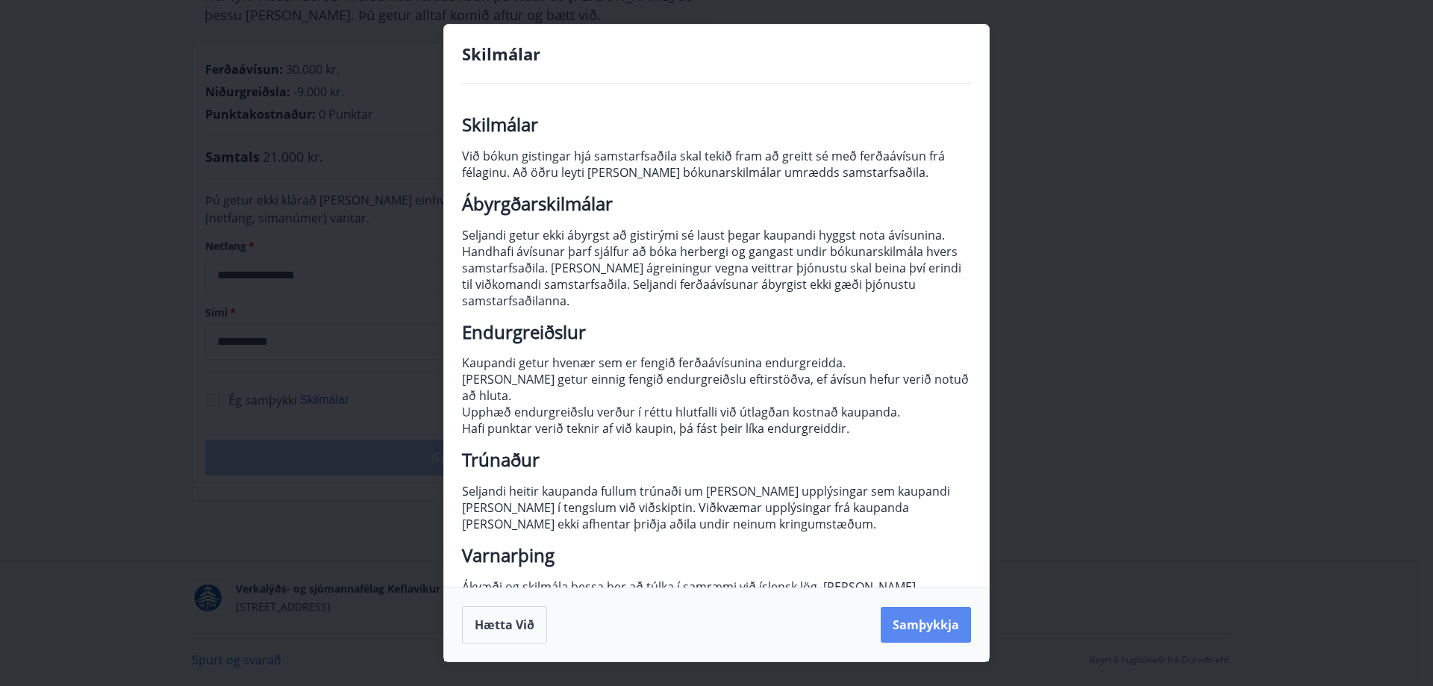
click at [934, 624] on button "Samþykkja" at bounding box center [926, 625] width 90 height 36
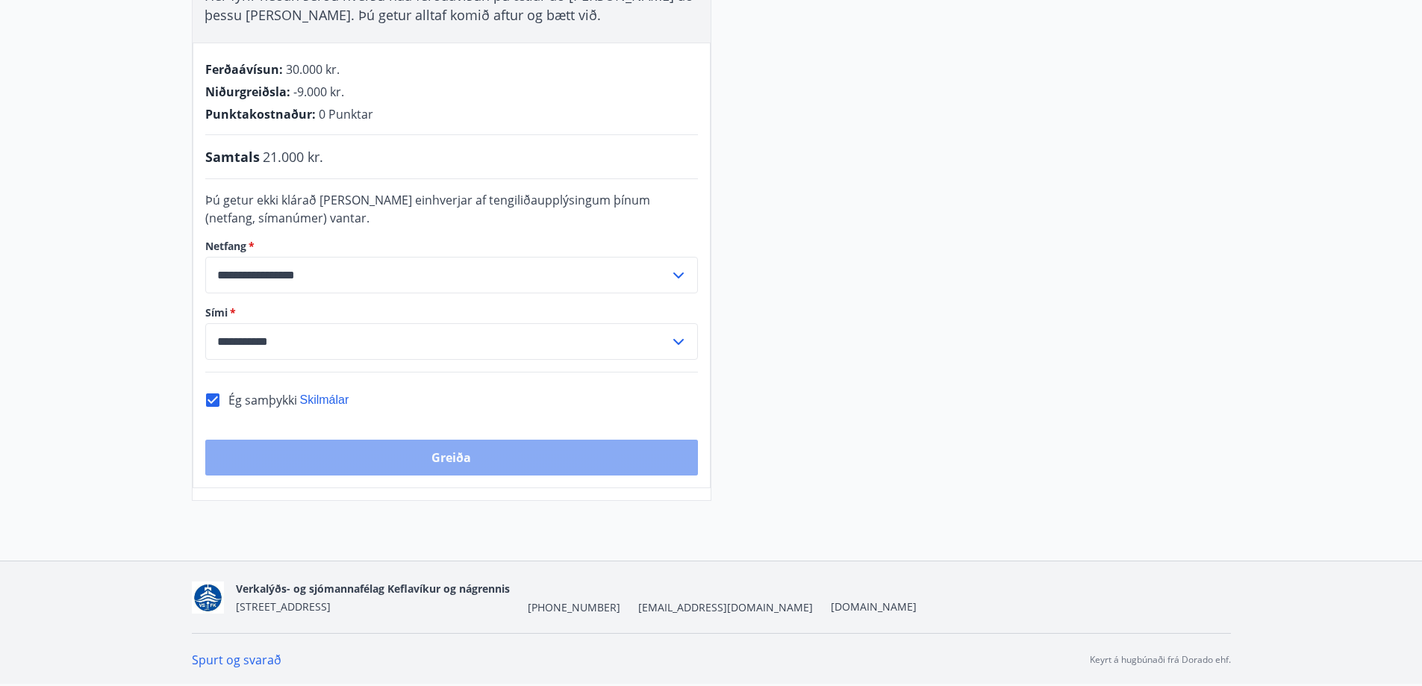
click at [497, 455] on button "Greiða" at bounding box center [451, 458] width 493 height 36
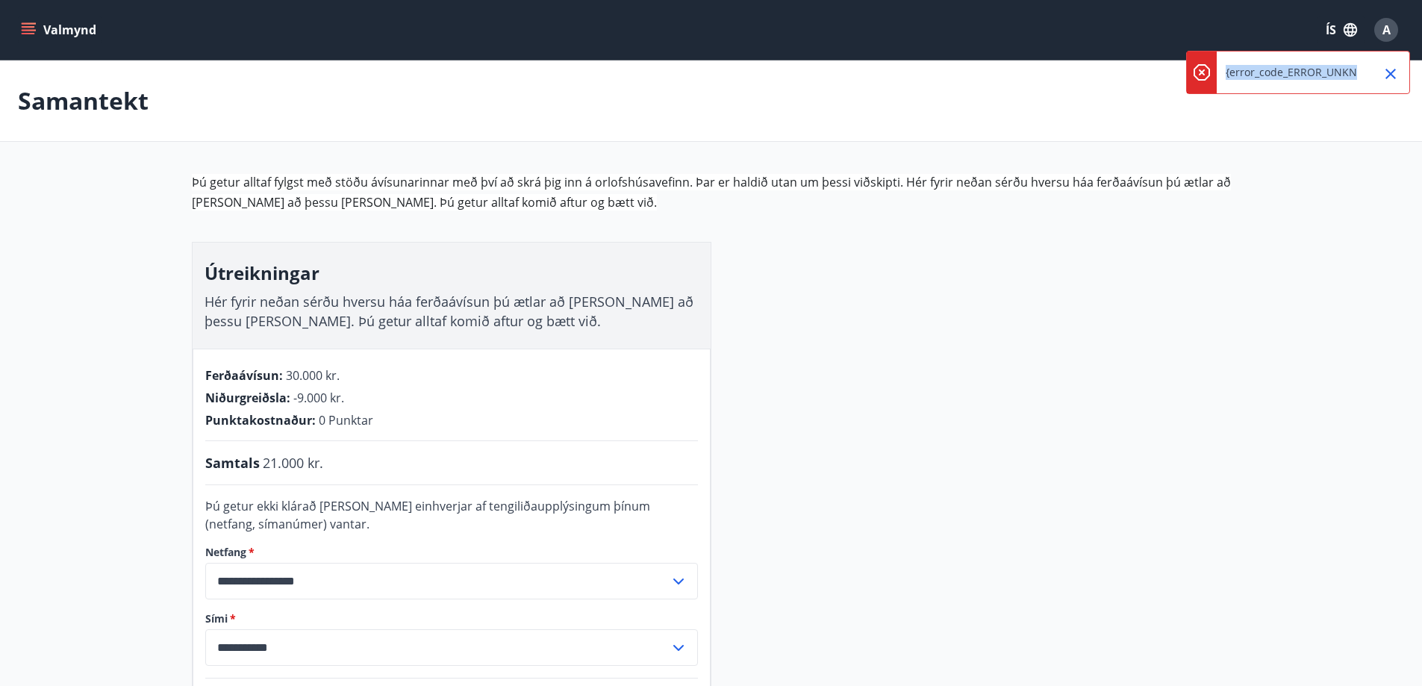
scroll to position [0, 28]
drag, startPoint x: 1226, startPoint y: 67, endPoint x: 1370, endPoint y: 71, distance: 143.4
click at [1370, 71] on div "{error_code_ERROR_UNKNOWN}" at bounding box center [1298, 72] width 224 height 43
copy div "{error_code_ERROR_UNKNOWN} Valmynd ÍS A"
